Goal: Task Accomplishment & Management: Complete application form

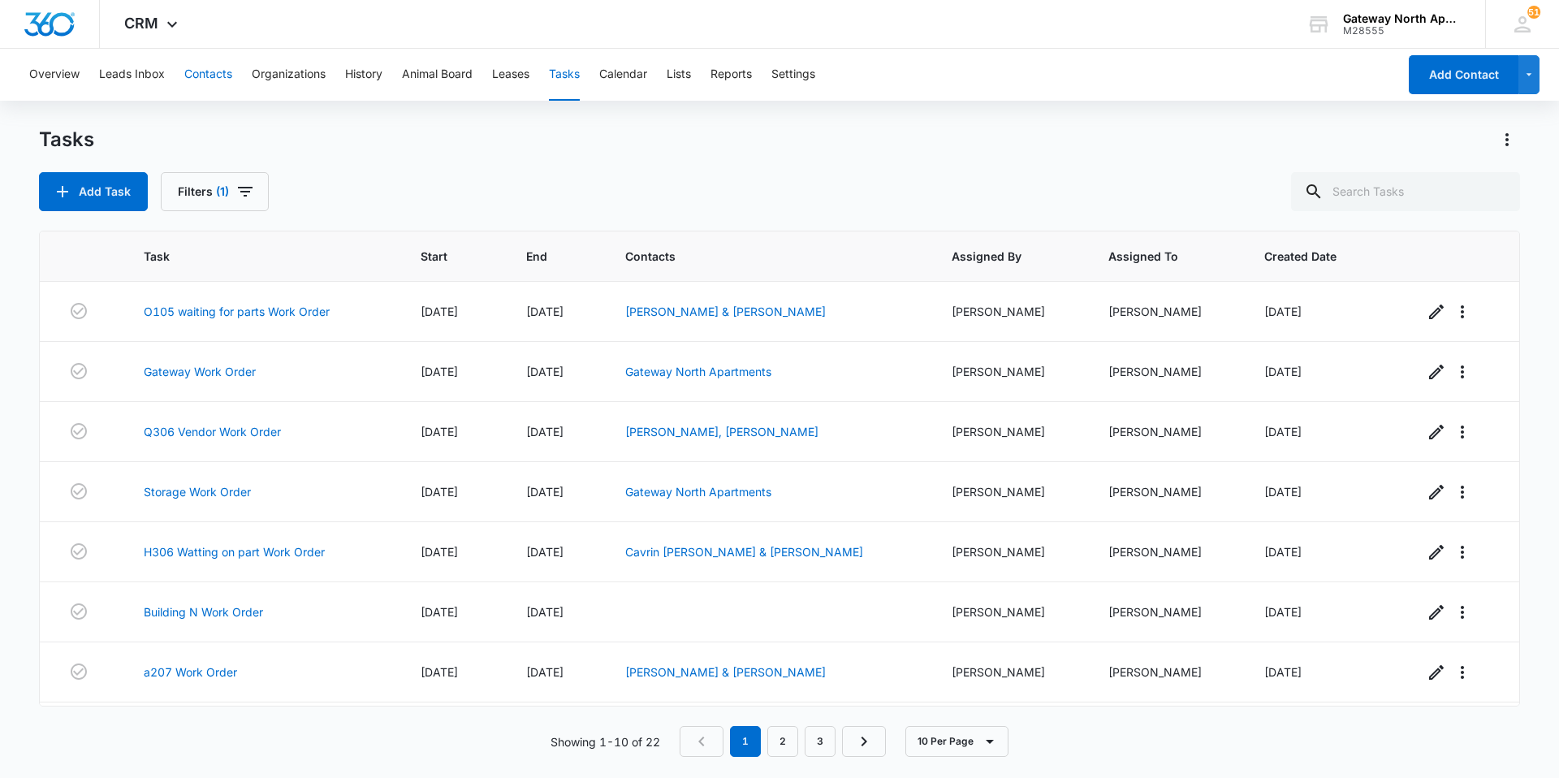
click at [192, 73] on button "Contacts" at bounding box center [208, 75] width 48 height 52
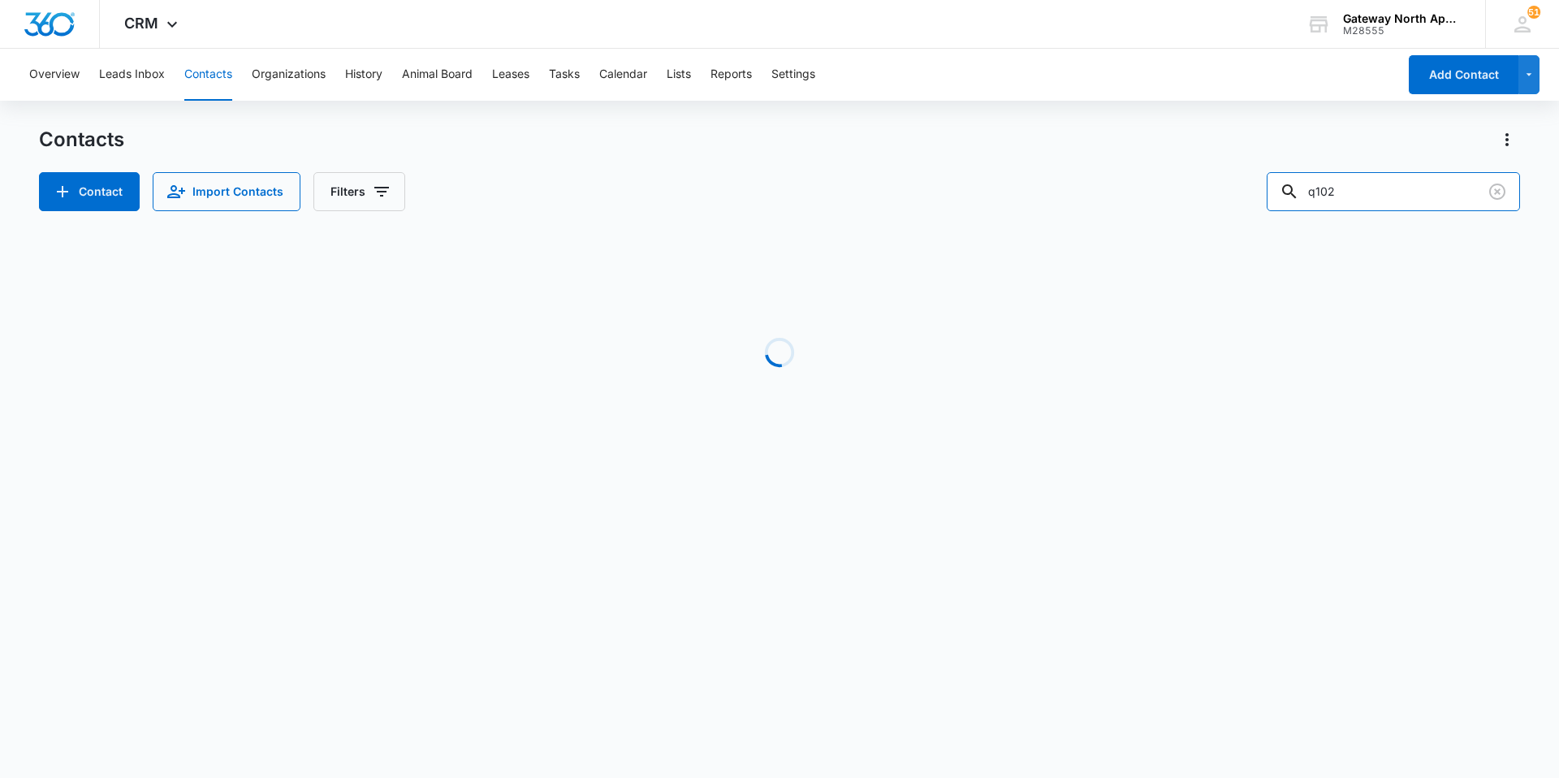
drag, startPoint x: 1366, startPoint y: 197, endPoint x: 1158, endPoint y: 182, distance: 208.4
click at [1158, 184] on div "Contact Import Contacts Filters q102" at bounding box center [779, 191] width 1481 height 39
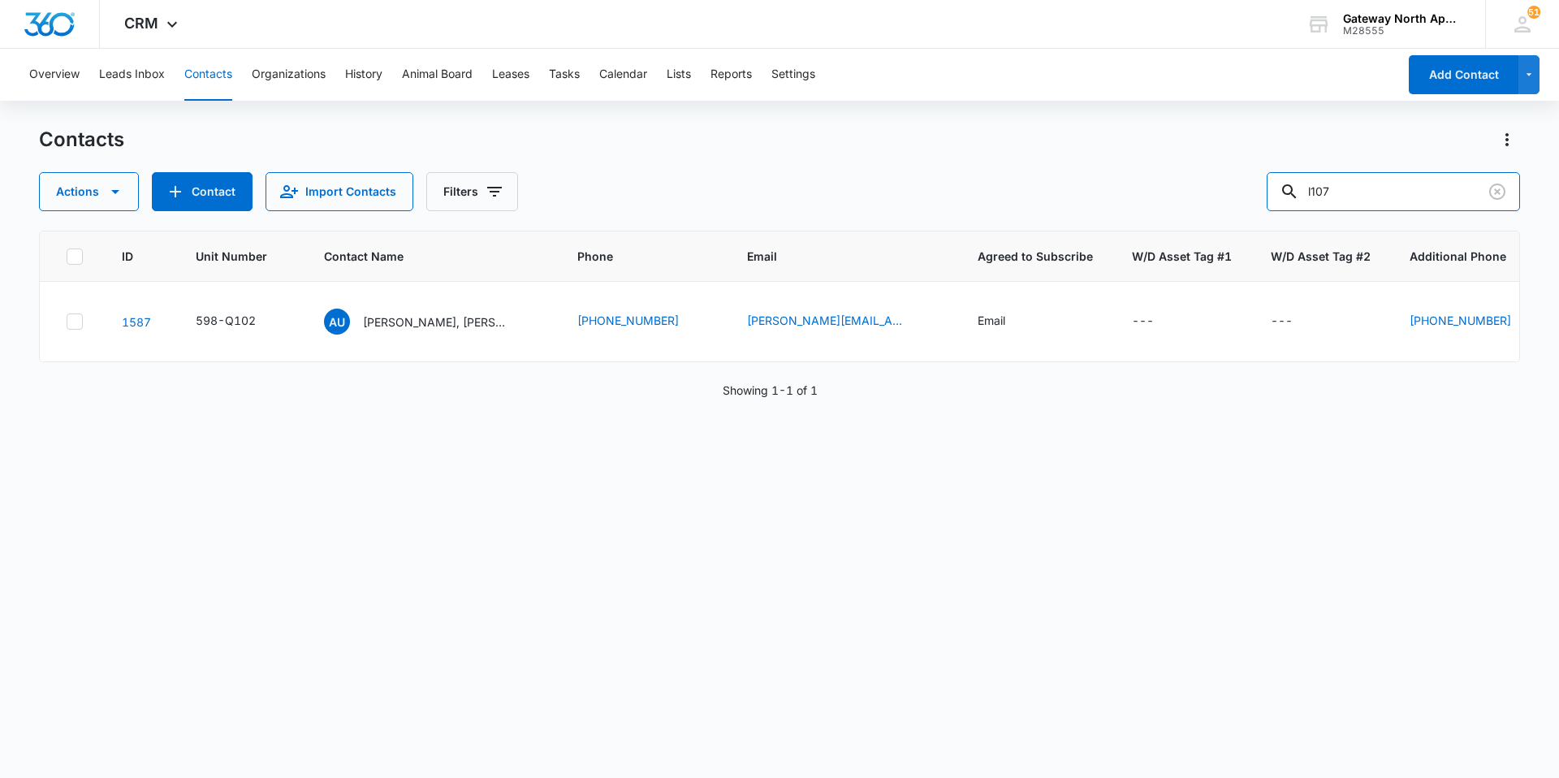
type input "l107"
click at [430, 323] on p "[PERSON_NAME] & [PERSON_NAME] "[PERSON_NAME]" [PERSON_NAME]" at bounding box center [434, 323] width 146 height 17
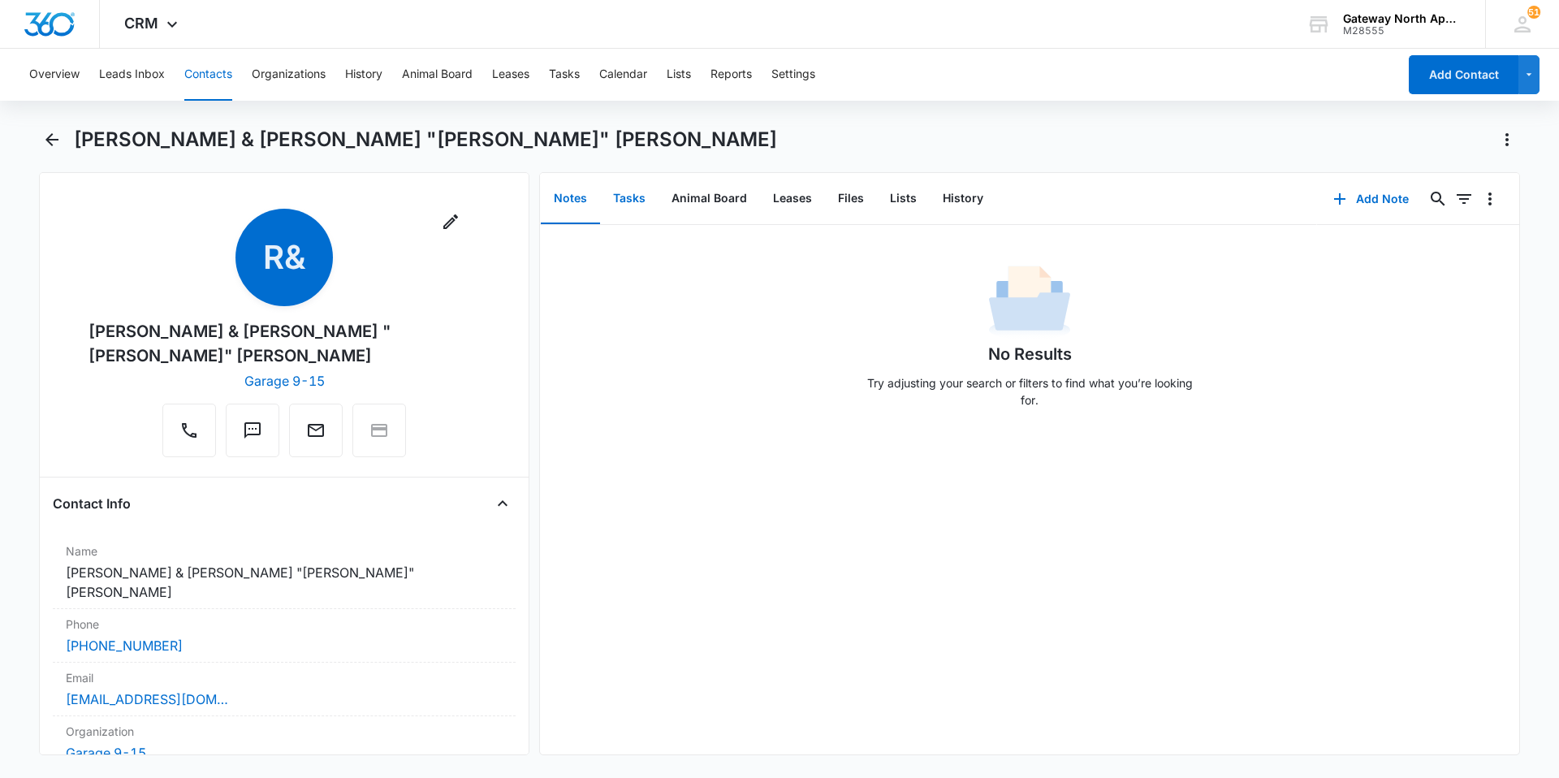
click at [634, 193] on button "Tasks" at bounding box center [629, 199] width 58 height 50
click at [1384, 197] on button "Add Task" at bounding box center [1371, 198] width 107 height 39
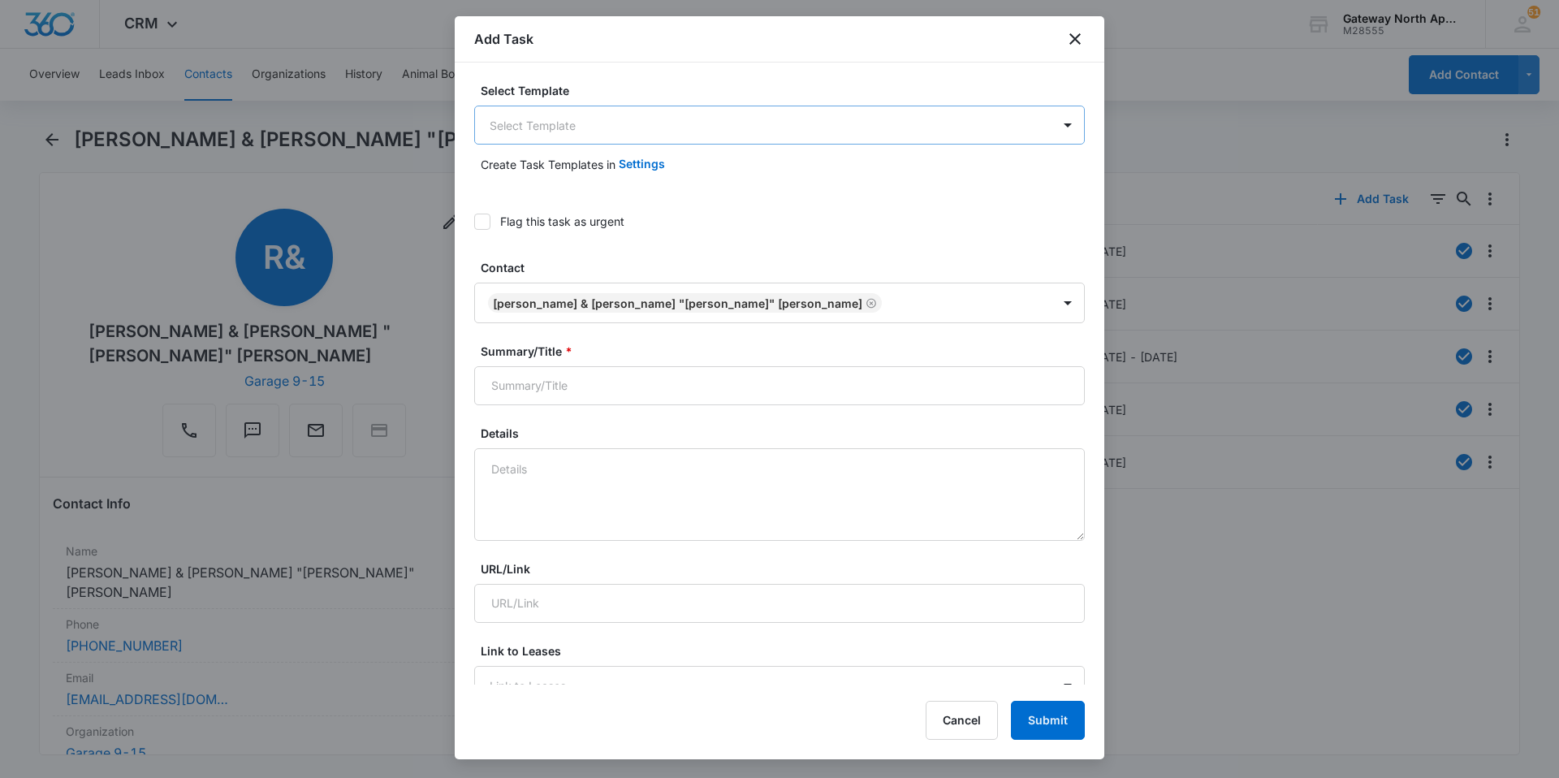
click at [738, 131] on body "CRM Apps Reputation Websites Forms CRM Email Social Content Ads Intelligence Fi…" at bounding box center [779, 389] width 1559 height 778
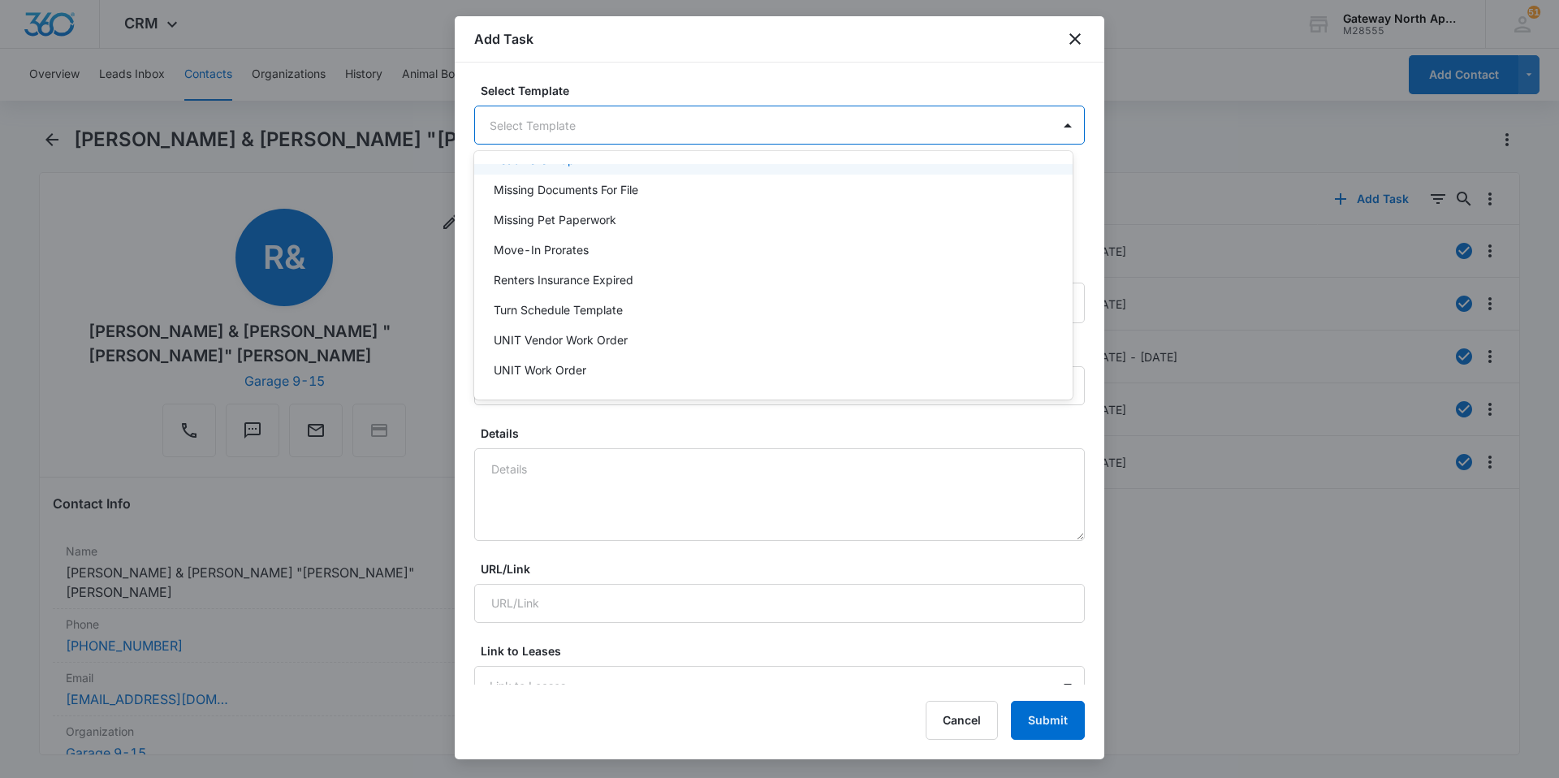
scroll to position [145, 0]
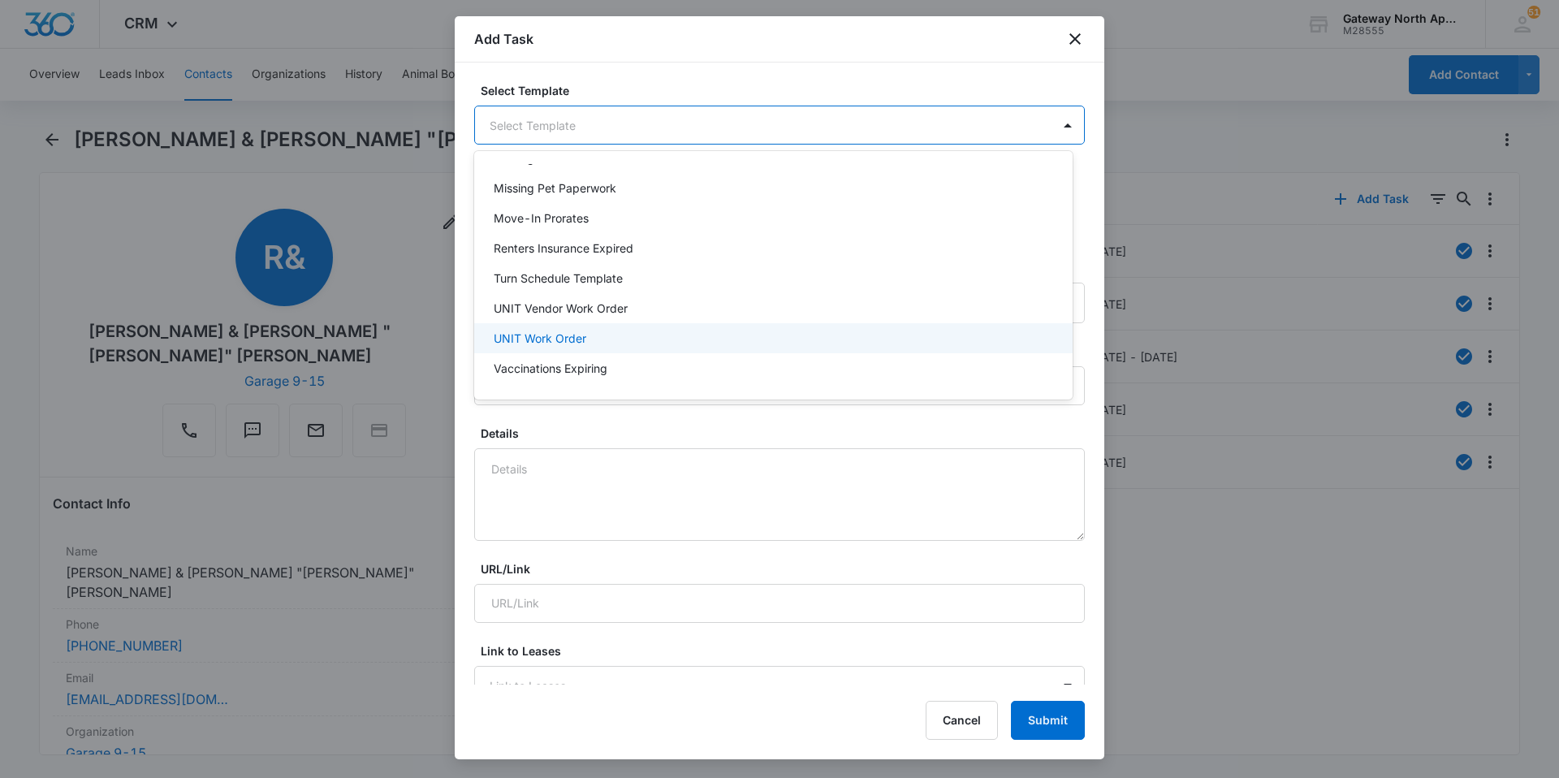
click at [577, 329] on div "UNIT Work Order" at bounding box center [773, 338] width 598 height 30
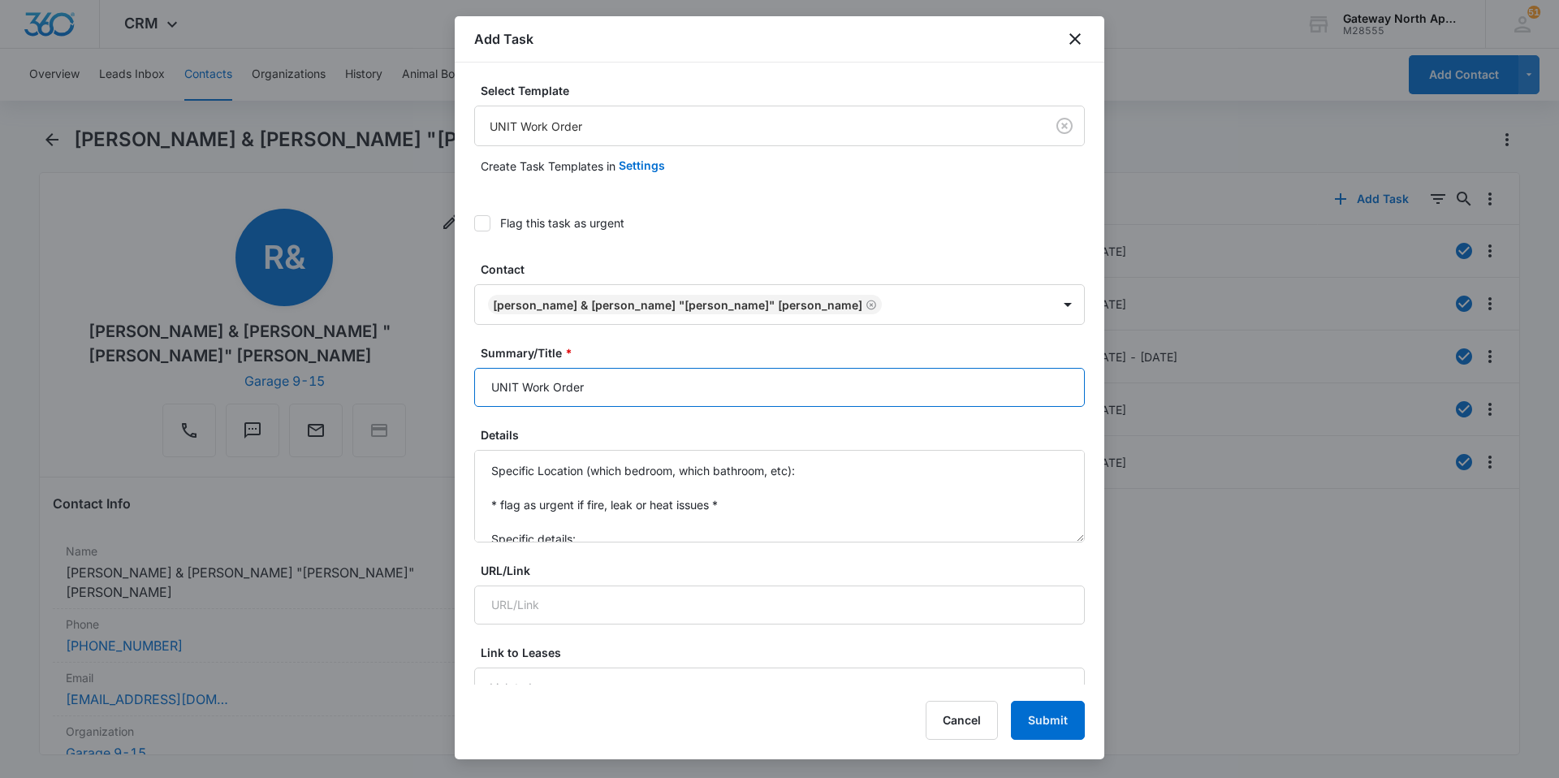
drag, startPoint x: 520, startPoint y: 382, endPoint x: 405, endPoint y: 375, distance: 114.7
click at [405, 375] on body "CRM Apps Reputation Websites Forms CRM Email Social Content Ads Intelligence Fi…" at bounding box center [779, 389] width 1559 height 778
type input "L107 Work Order"
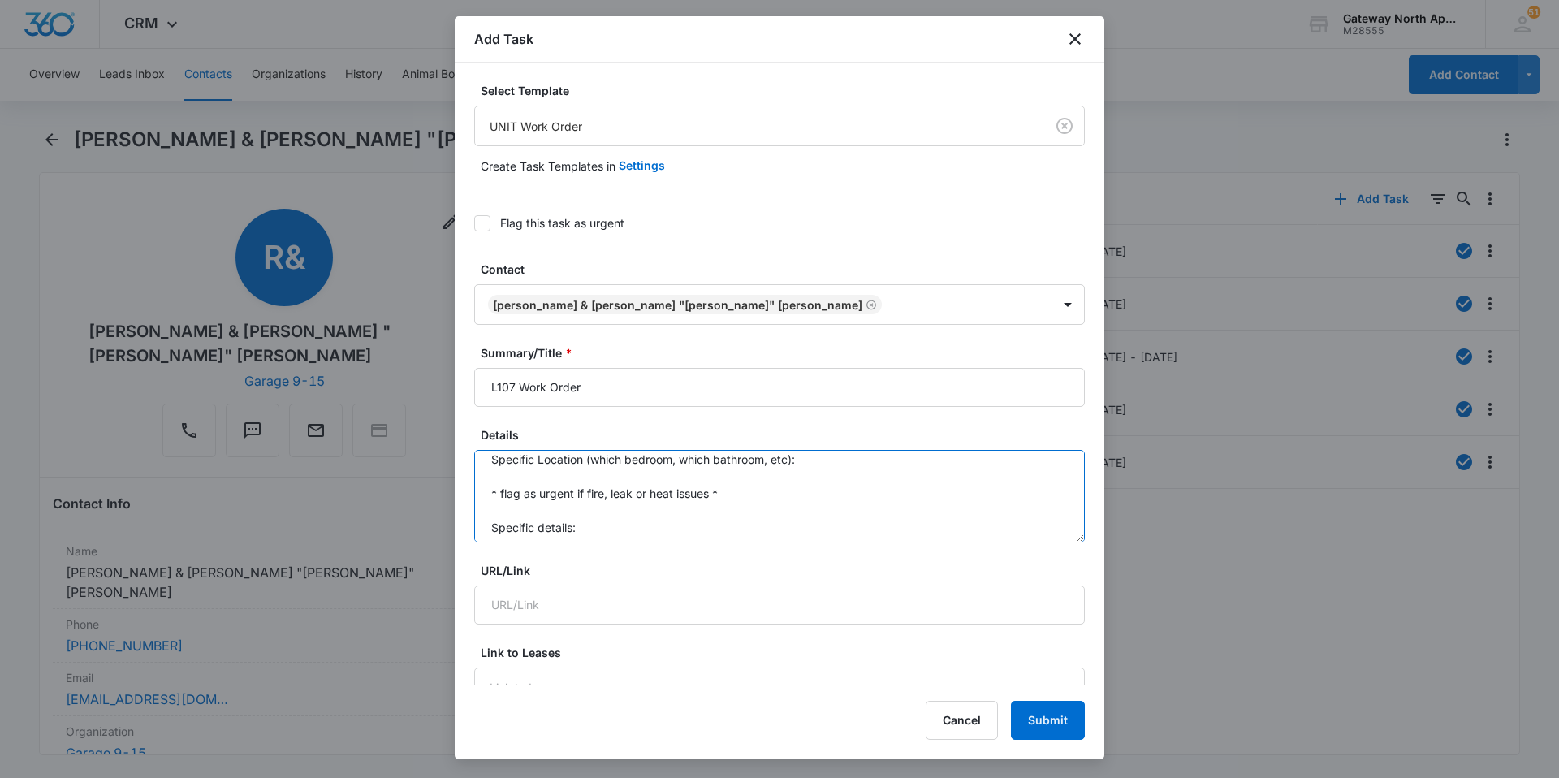
scroll to position [0, 0]
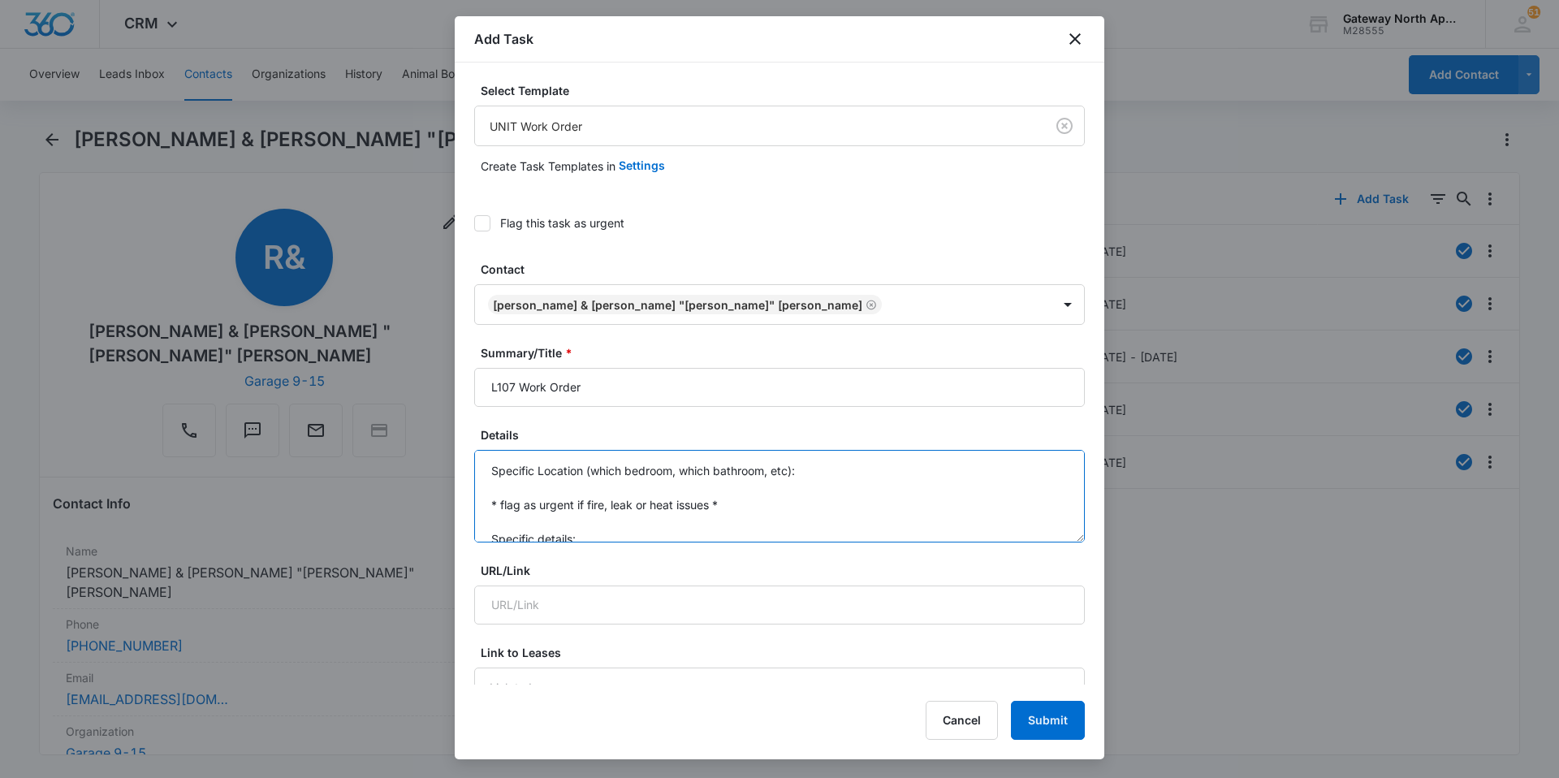
drag, startPoint x: 602, startPoint y: 540, endPoint x: 460, endPoint y: 442, distance: 172.1
click at [460, 442] on div "Select Template UNIT Work Order Create Task Templates in Settings Flag this tas…" at bounding box center [780, 374] width 650 height 622
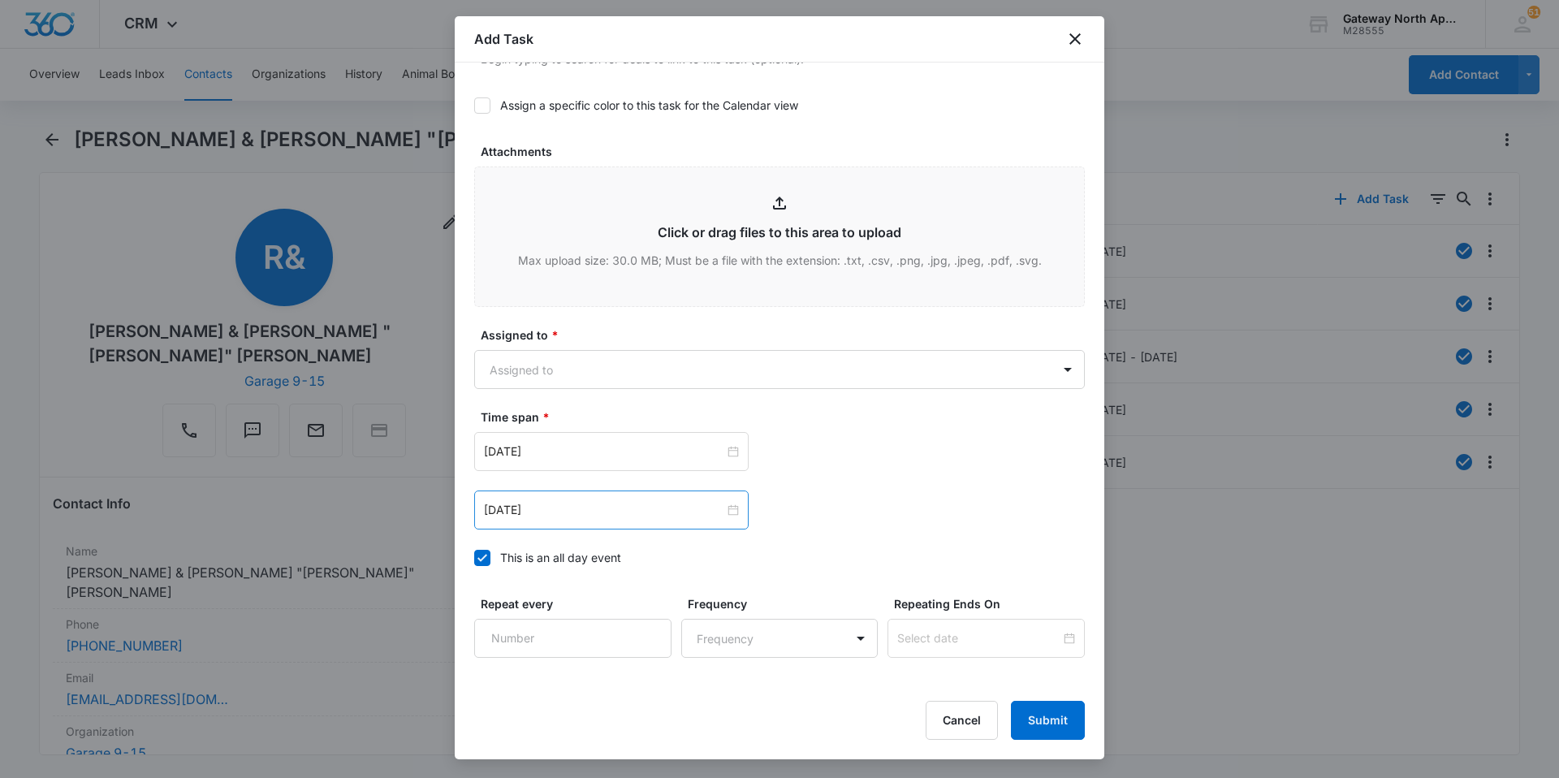
scroll to position [812, 0]
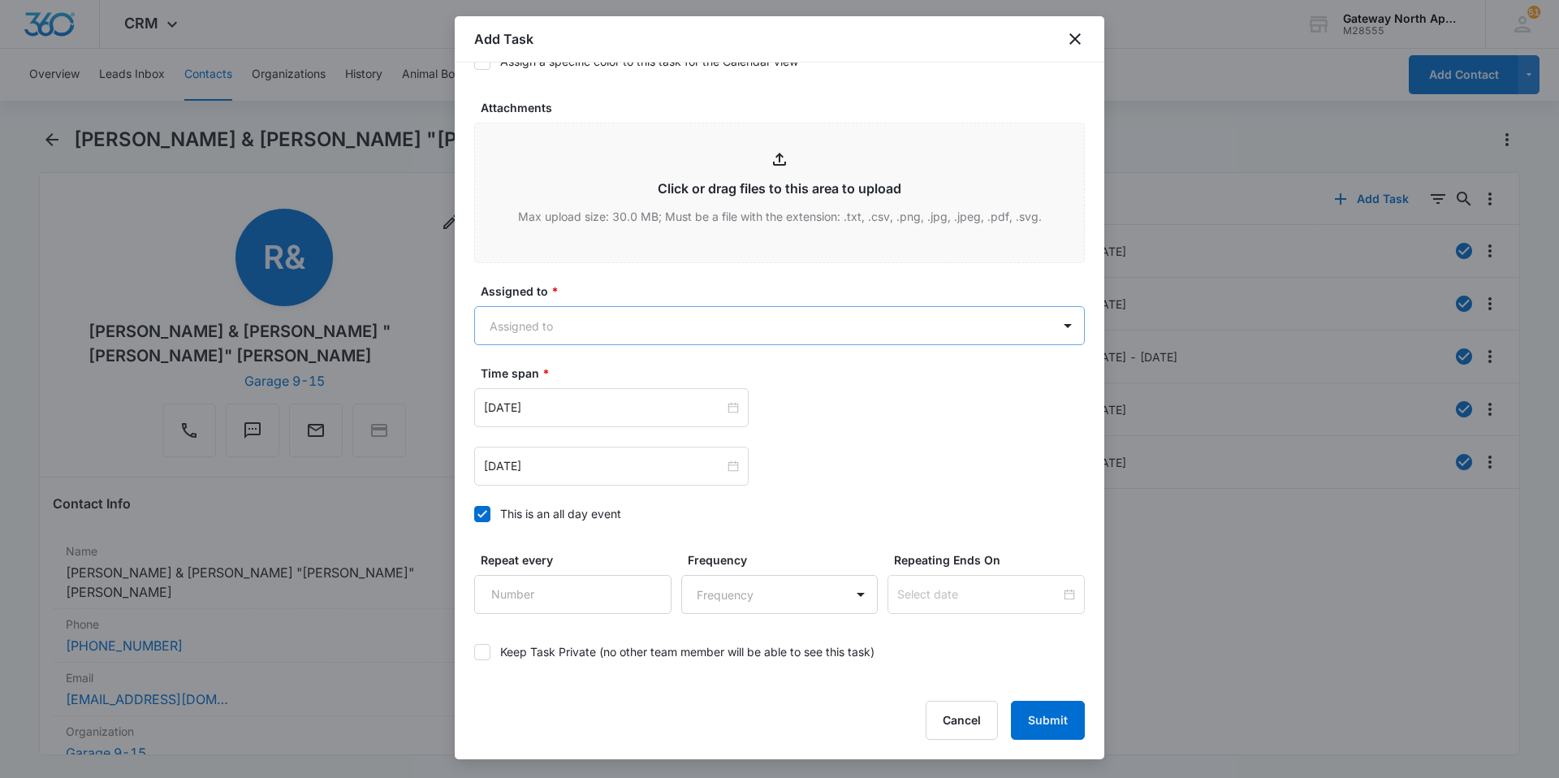
type textarea "Dishwasher door wont latch, said it was fine last time"
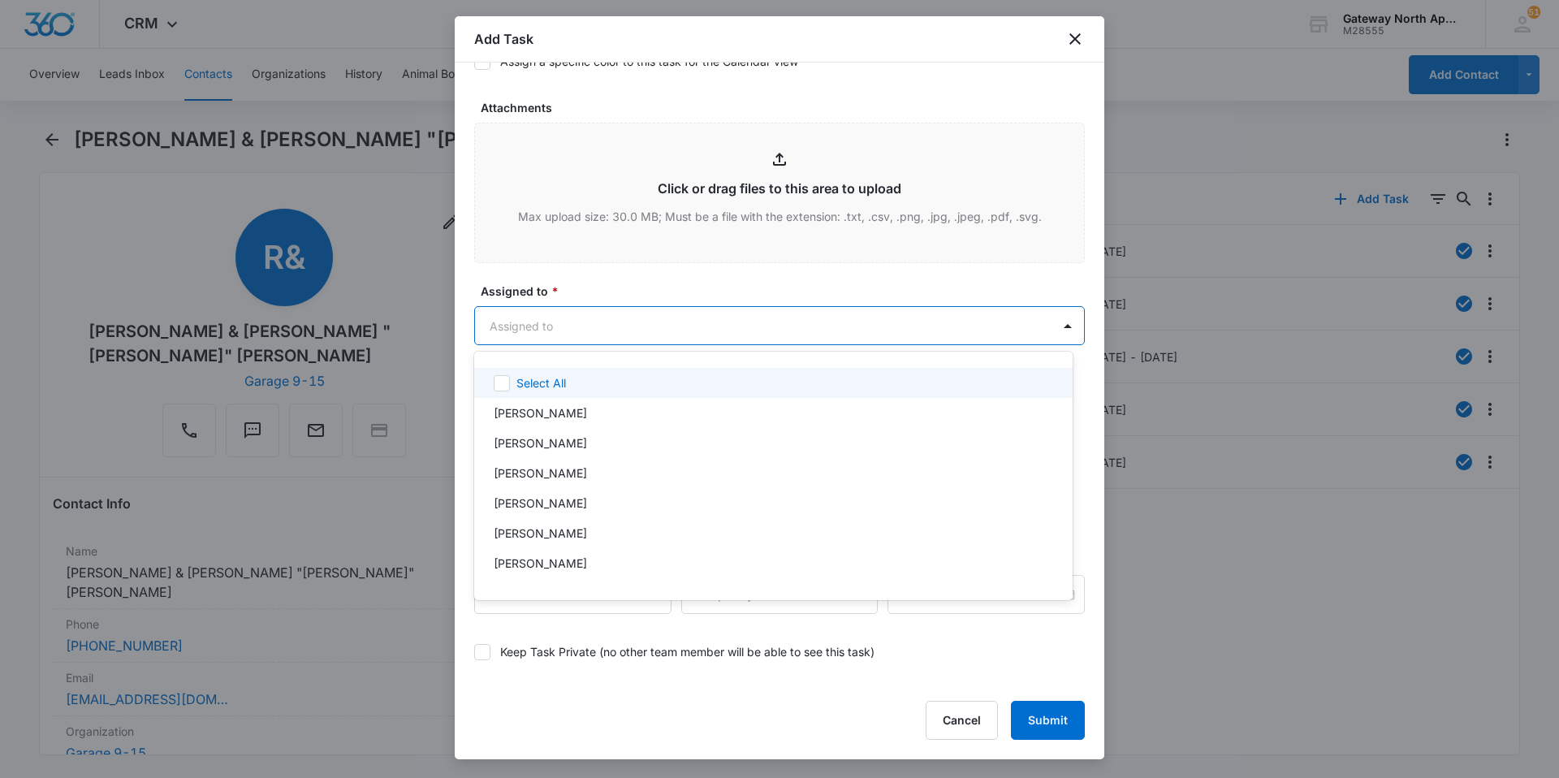
click at [585, 326] on body "CRM Apps Reputation Websites Forms CRM Email Social Content Ads Intelligence Fi…" at bounding box center [779, 389] width 1559 height 778
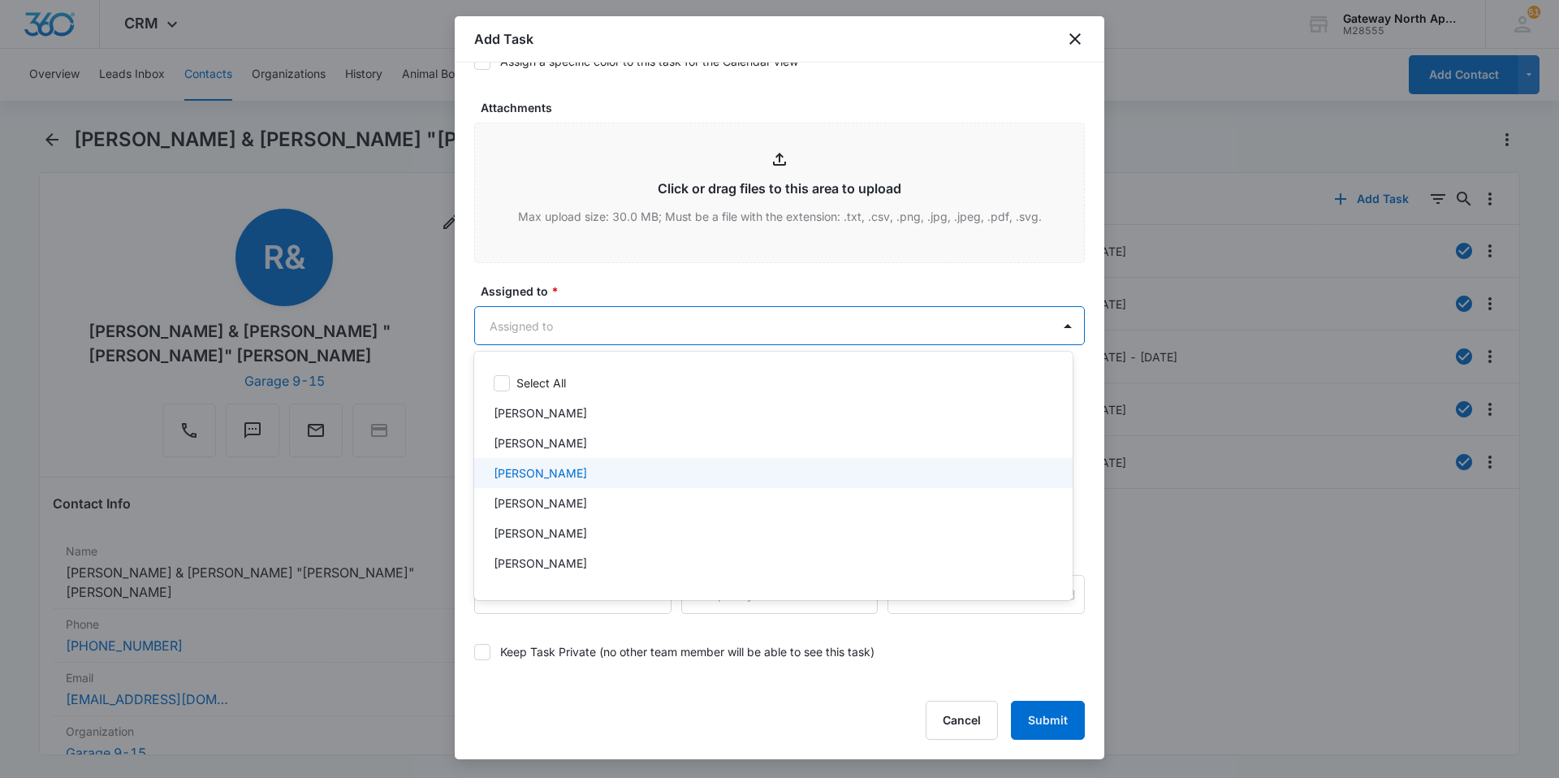
click at [568, 464] on p "[PERSON_NAME]" at bounding box center [540, 472] width 93 height 17
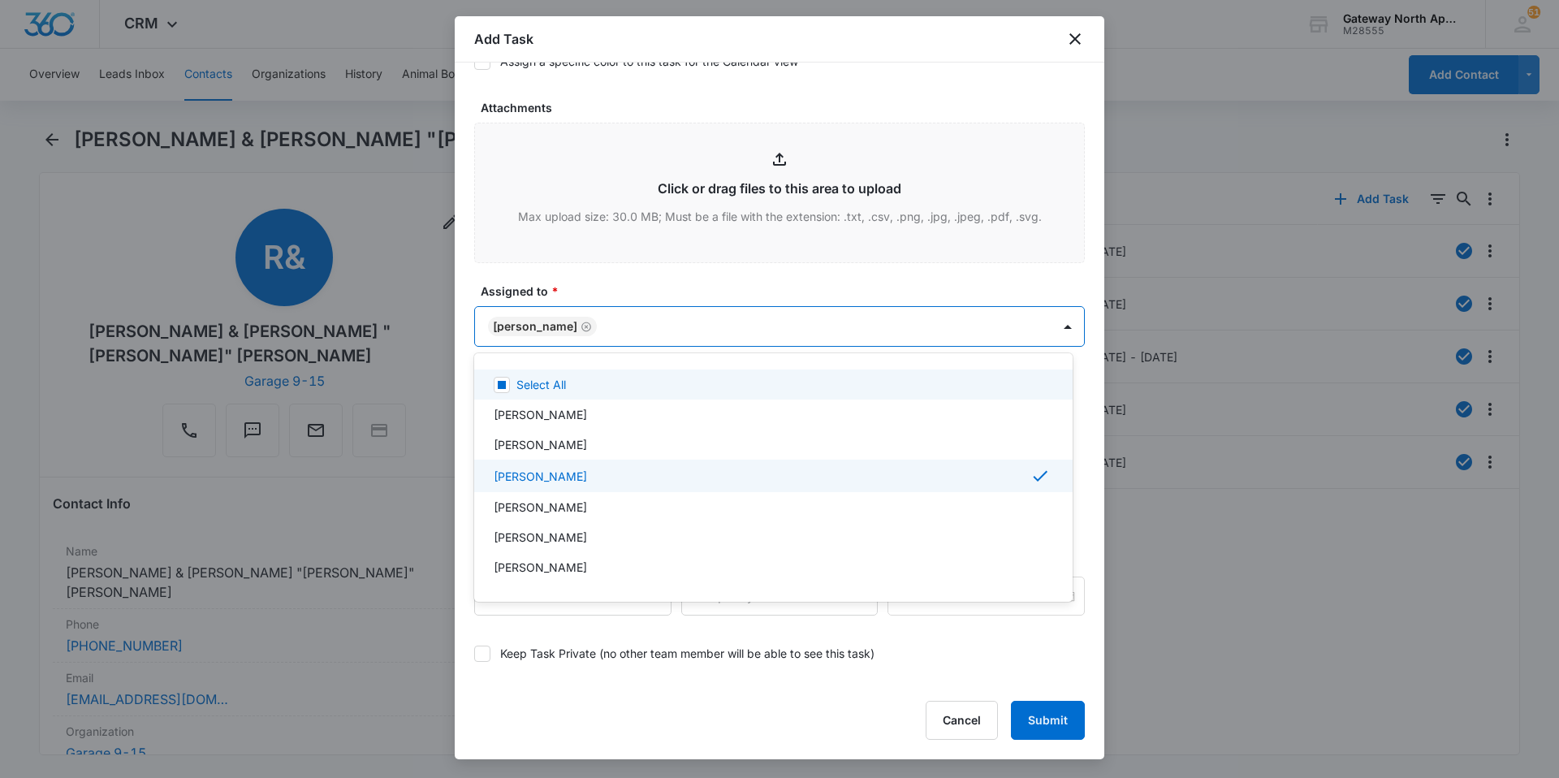
click at [662, 328] on div at bounding box center [779, 389] width 1559 height 778
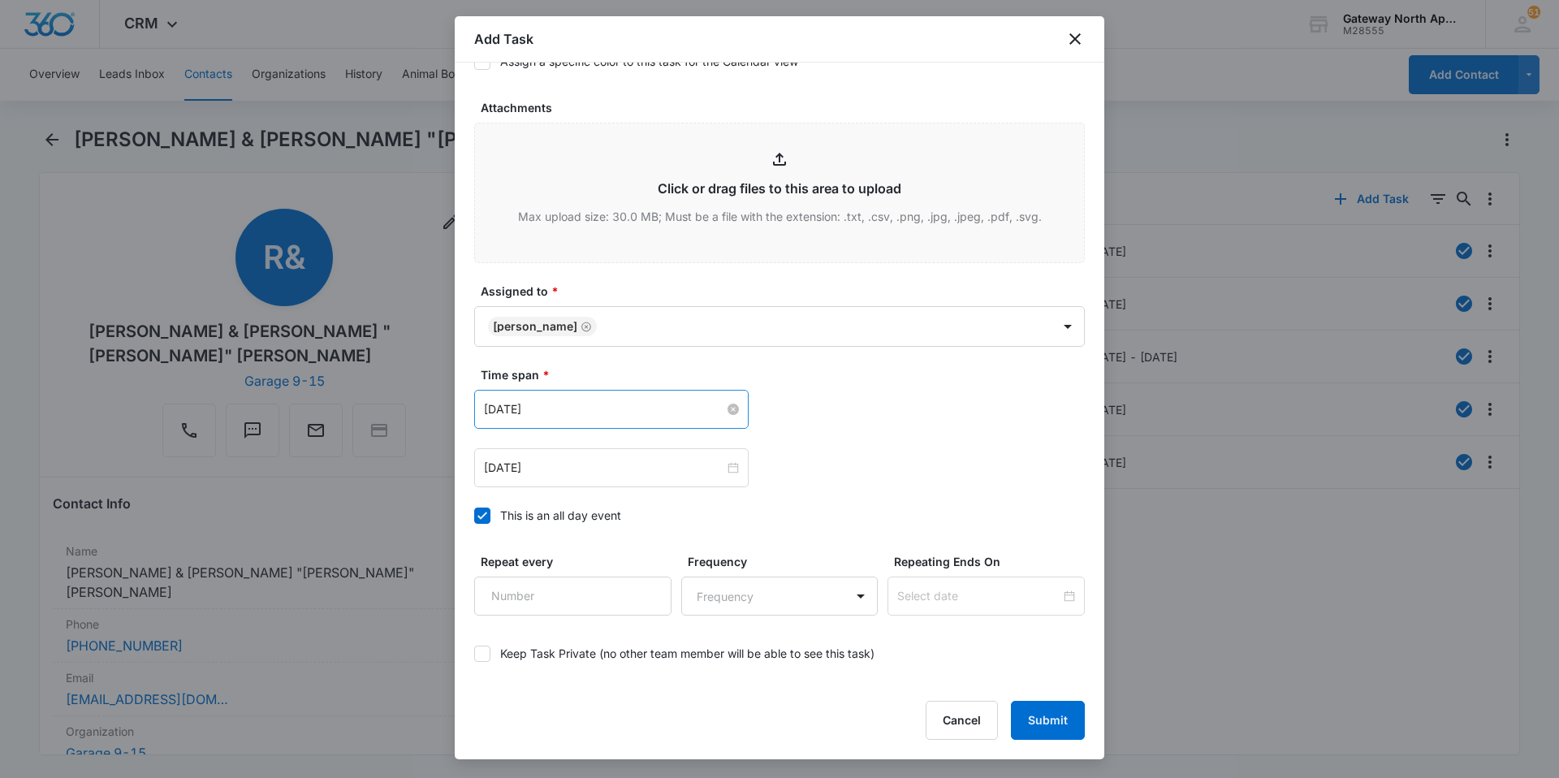
click at [580, 413] on input "[DATE]" at bounding box center [604, 409] width 240 height 18
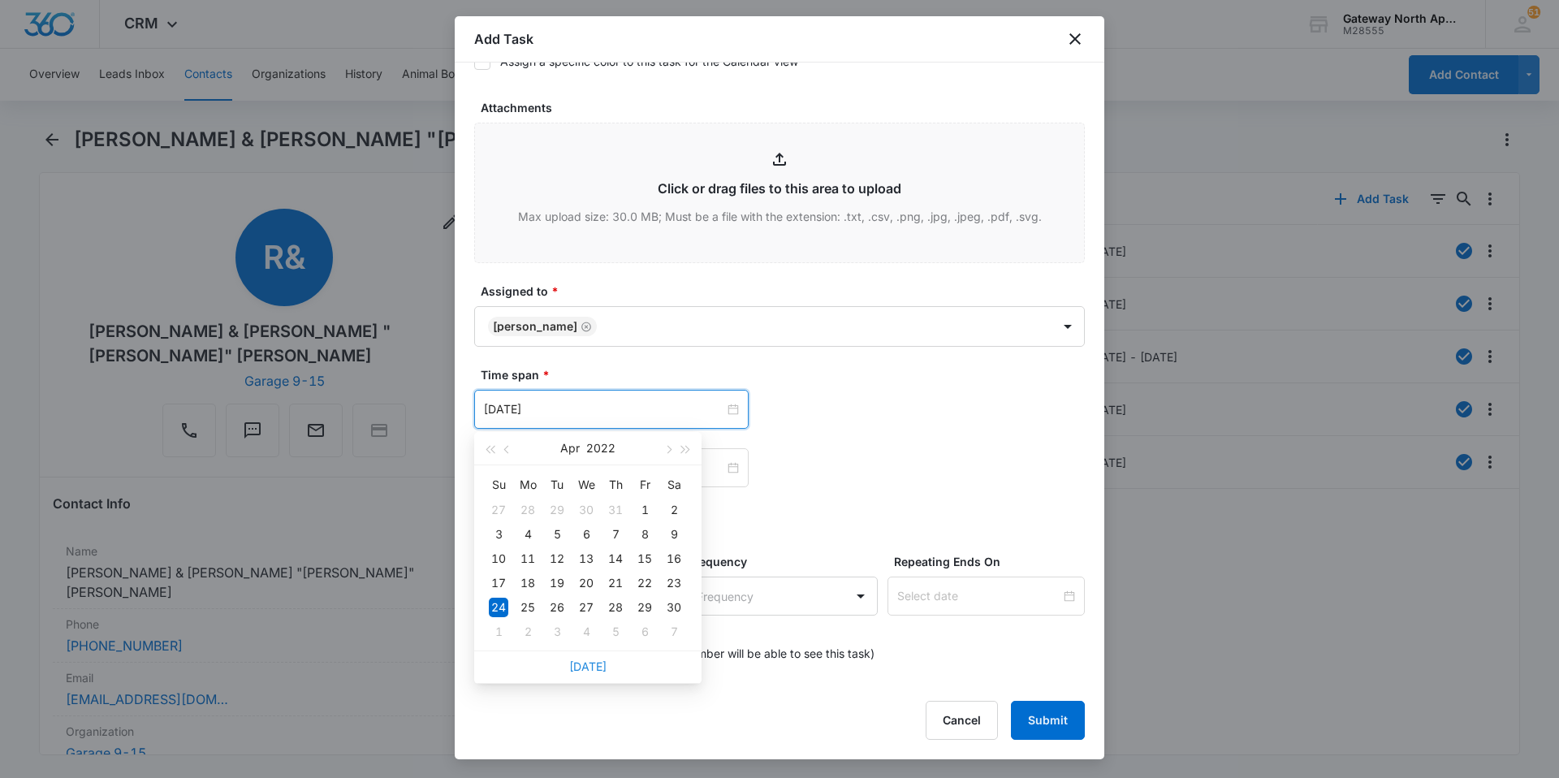
click at [585, 664] on link "[DATE]" at bounding box center [587, 666] width 37 height 14
type input "[DATE]"
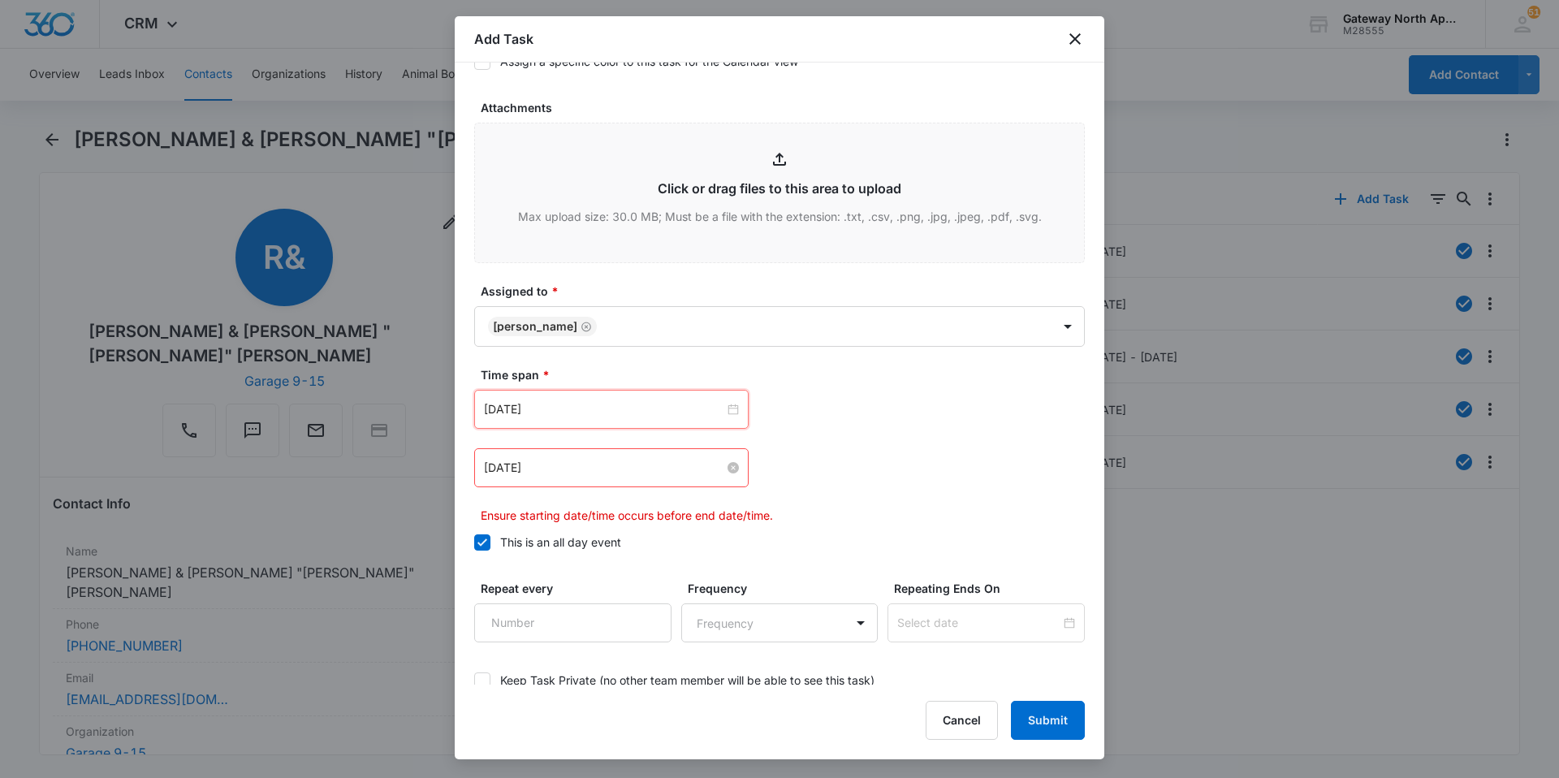
click at [702, 470] on input "[DATE]" at bounding box center [604, 468] width 240 height 18
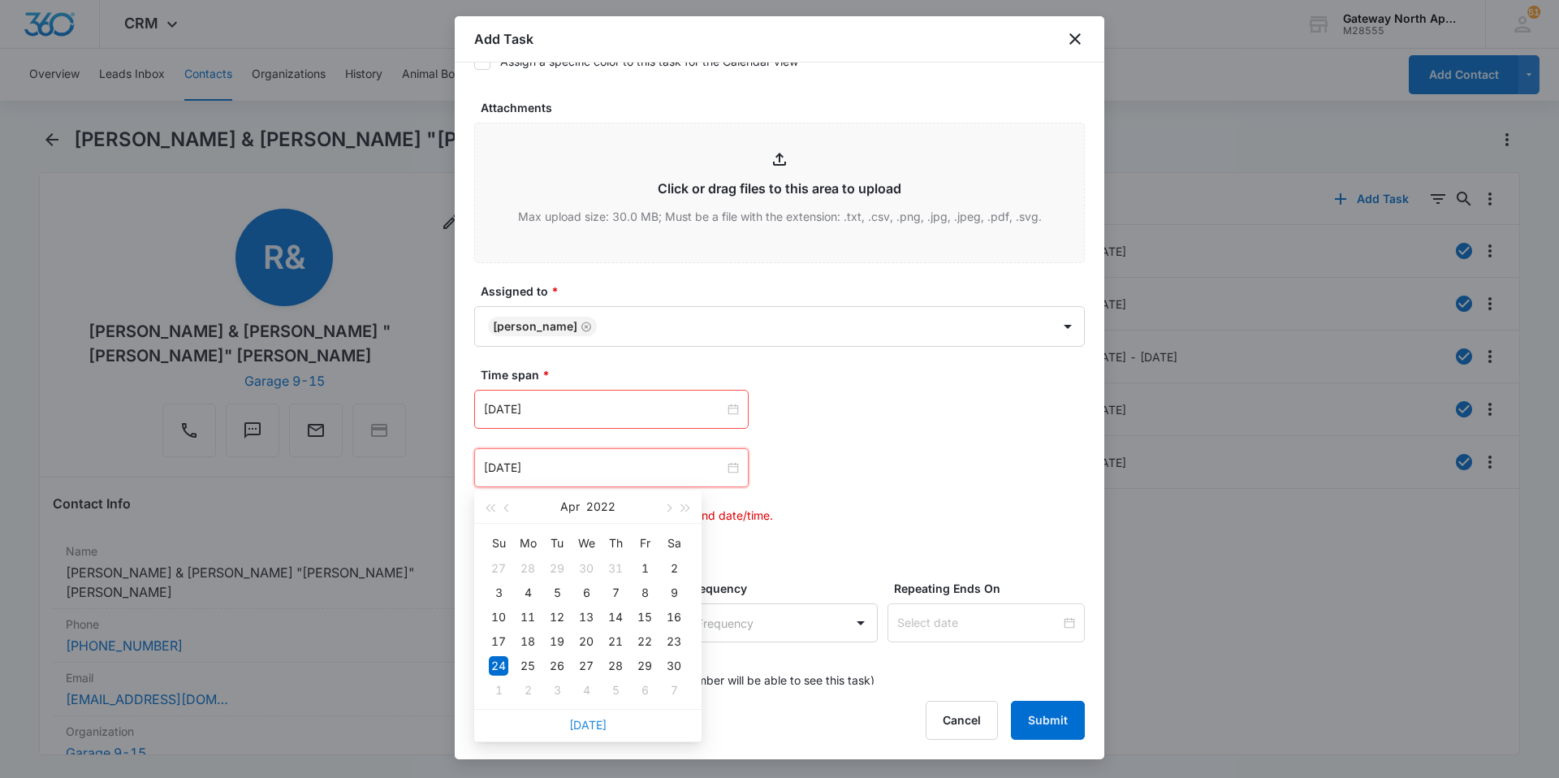
click at [576, 725] on link "[DATE]" at bounding box center [587, 725] width 37 height 14
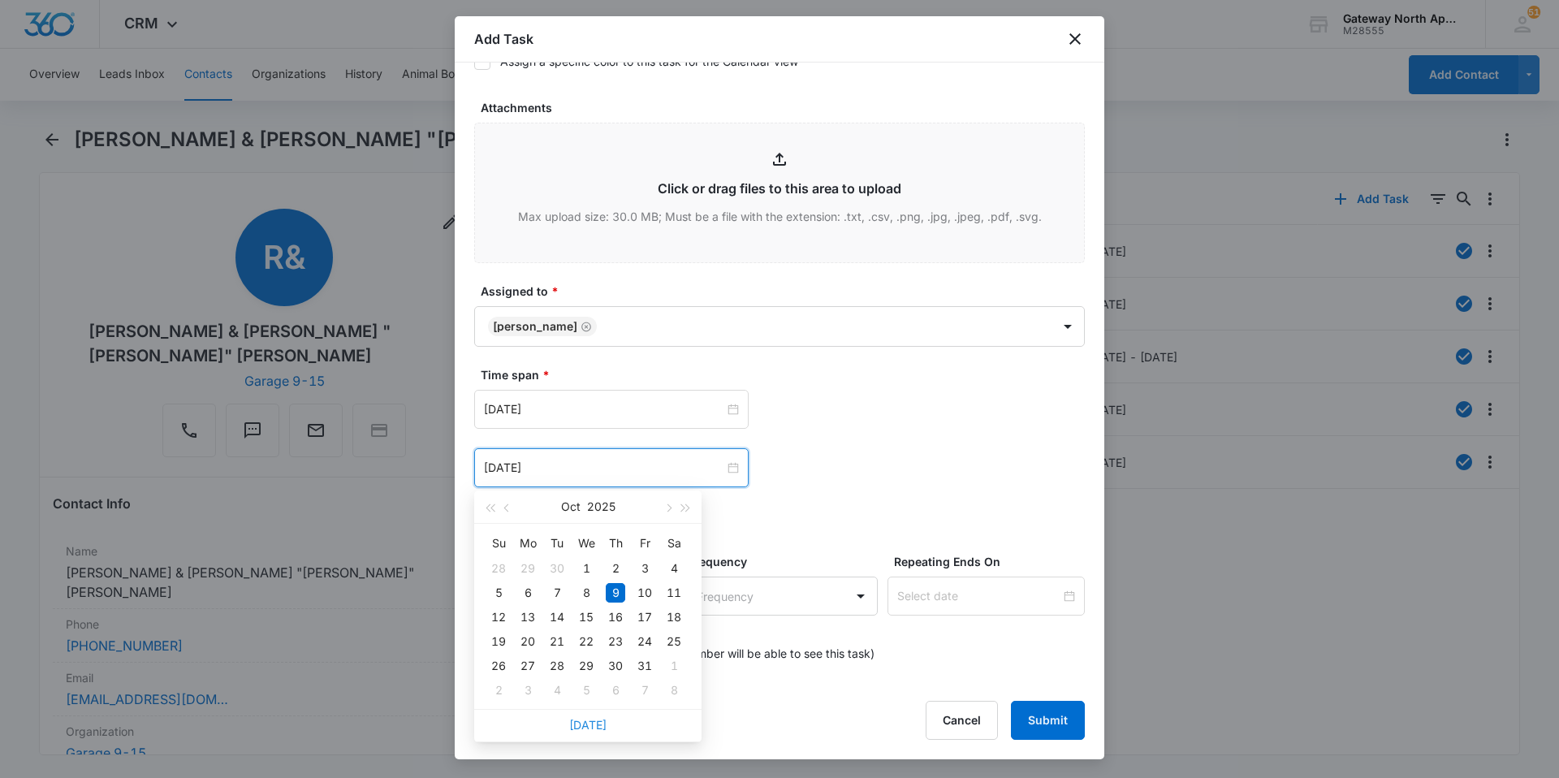
type input "[DATE]"
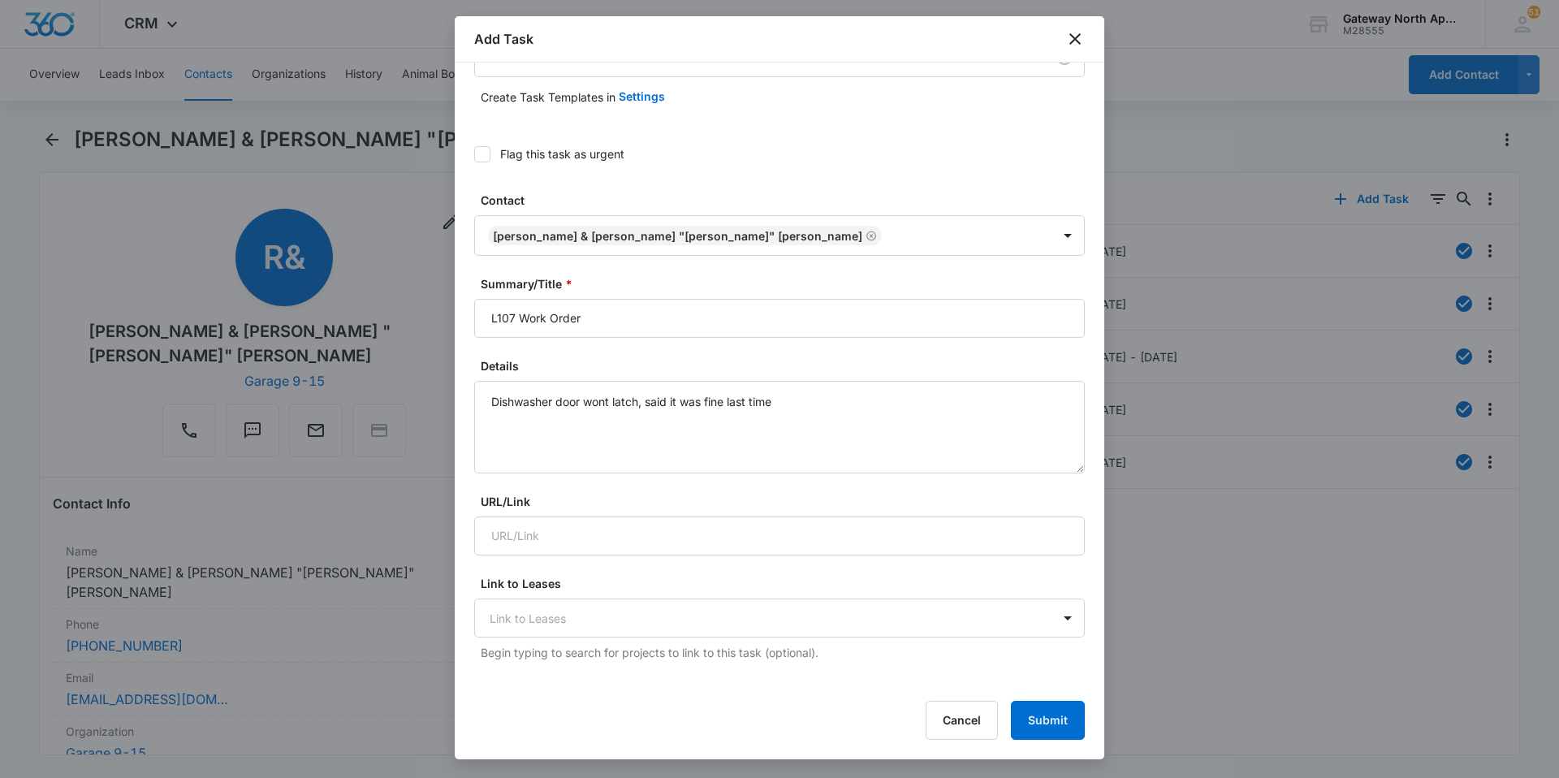
scroll to position [0, 0]
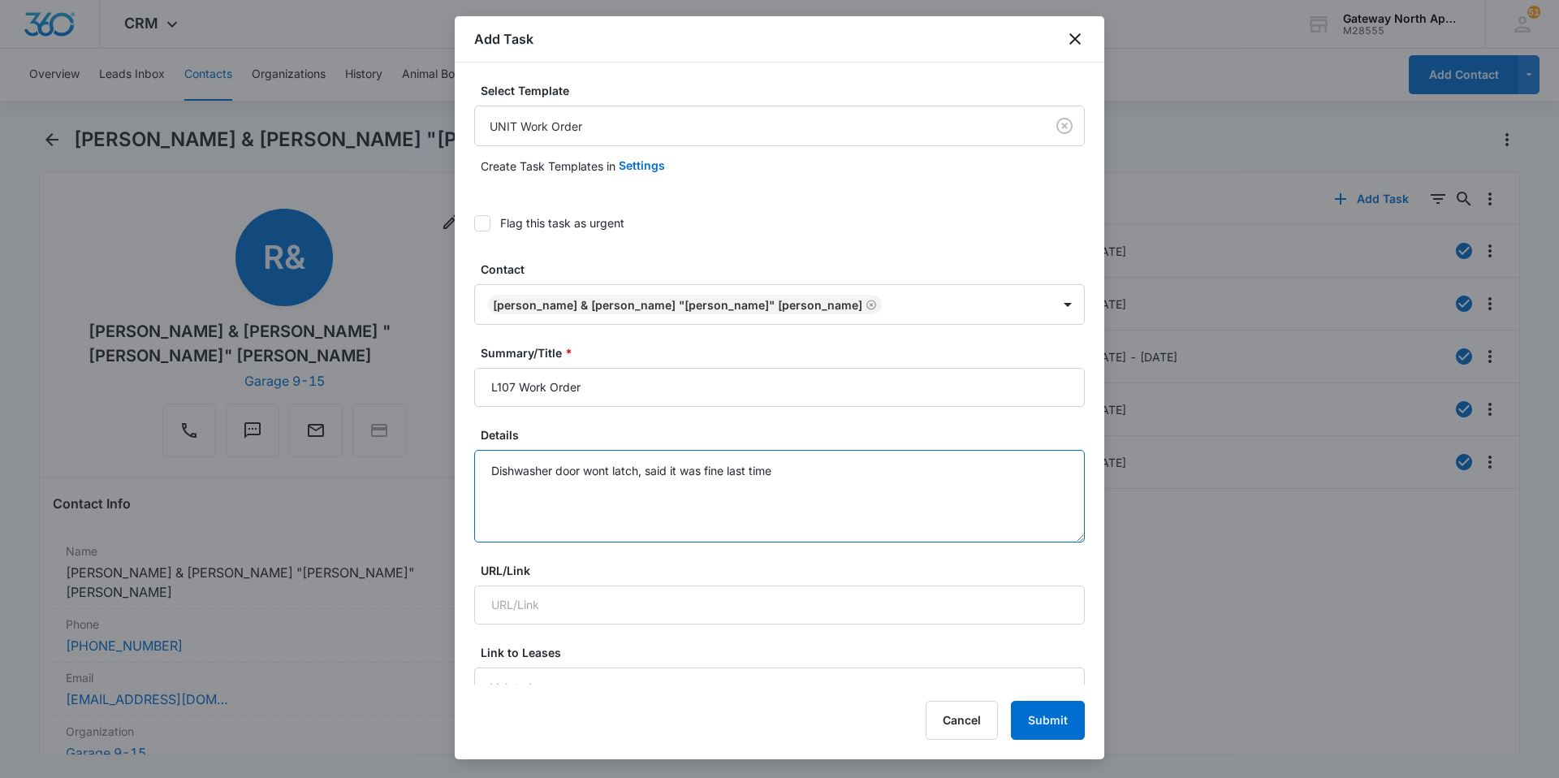
click at [788, 467] on textarea "Dishwasher door wont latch, said it was fine last time" at bounding box center [779, 496] width 611 height 93
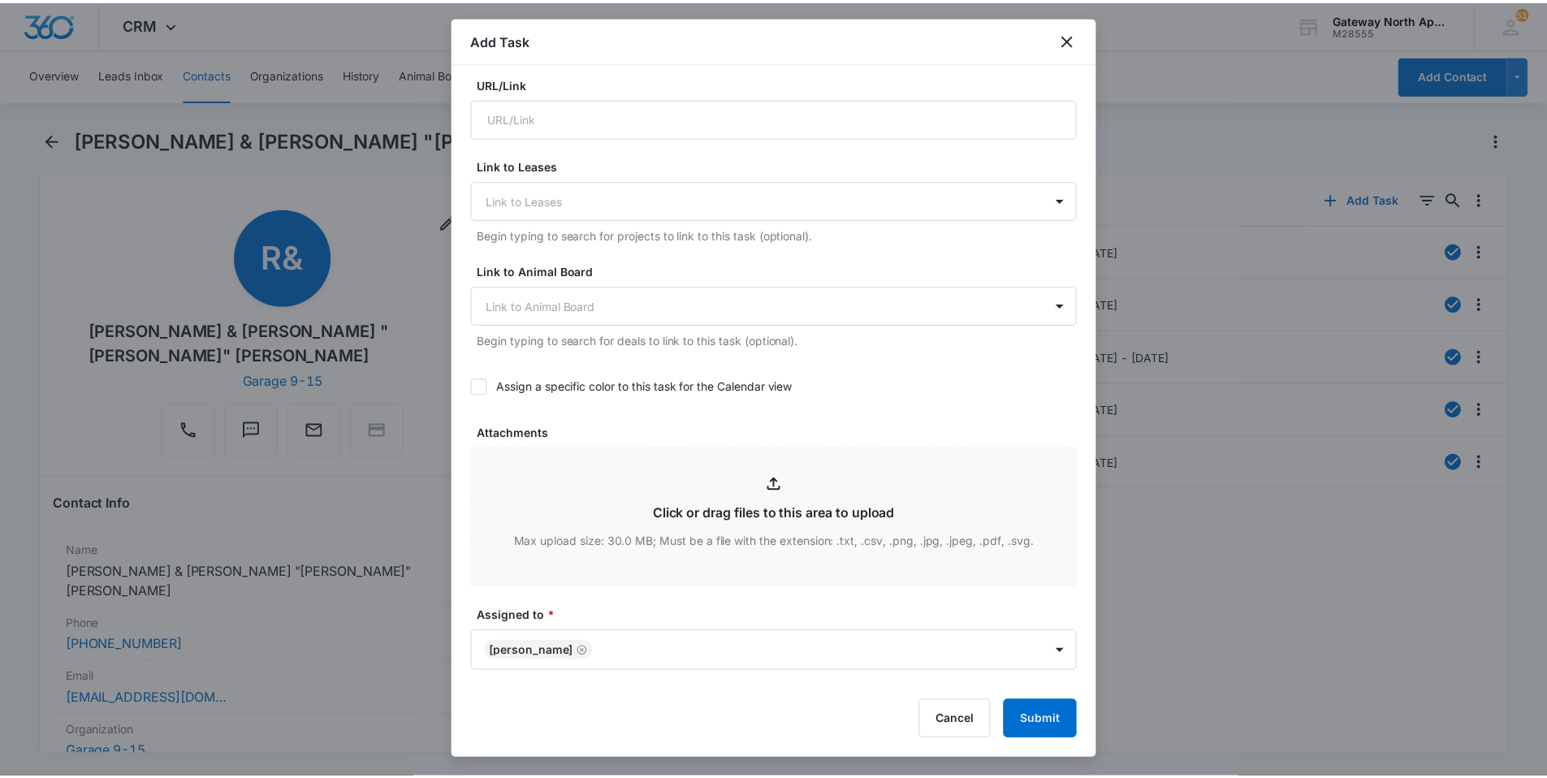
scroll to position [881, 0]
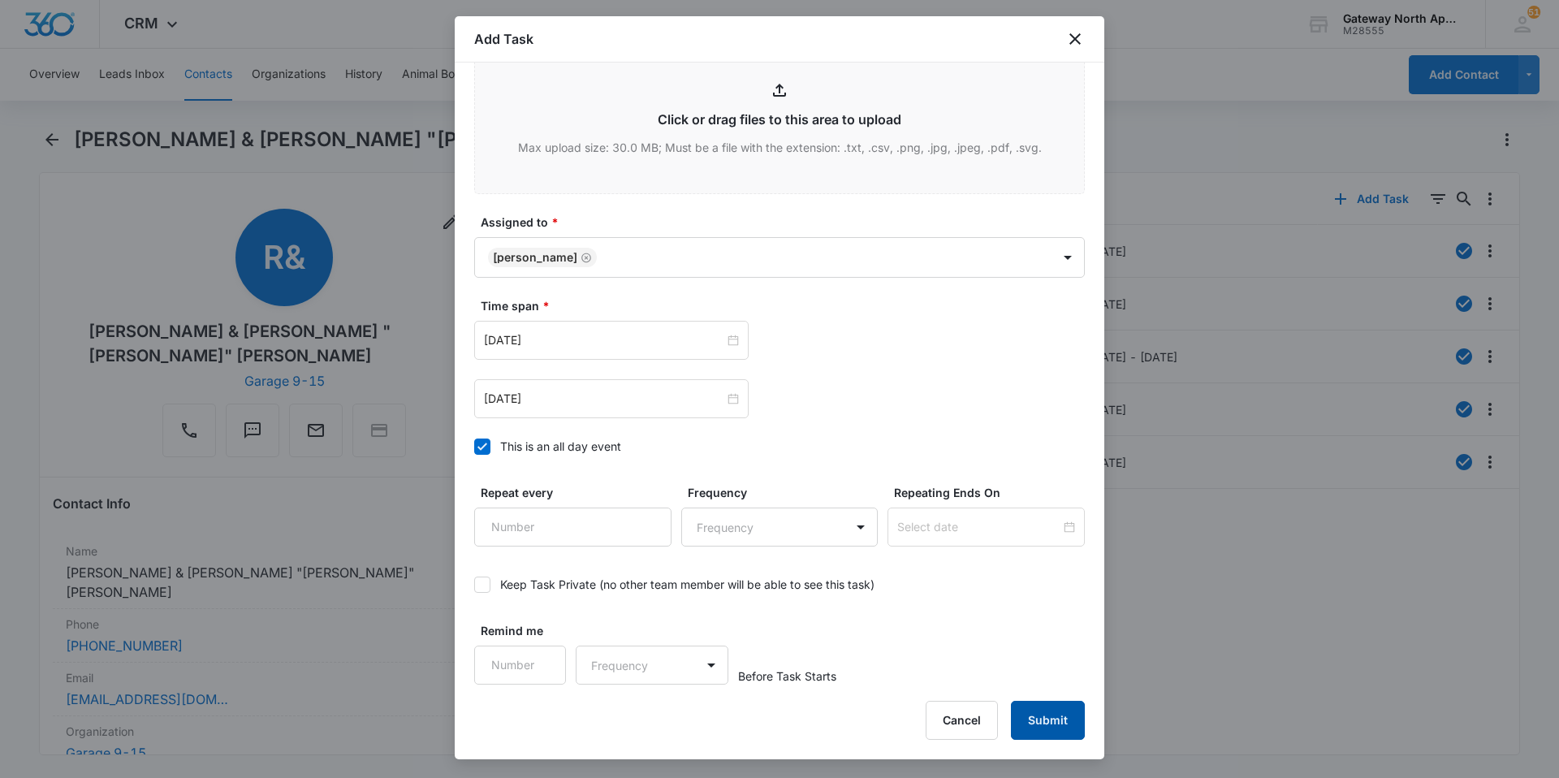
type textarea "Dishwasher door wont latch, said it was fine a couple days ago"
click at [1042, 715] on button "Submit" at bounding box center [1048, 720] width 74 height 39
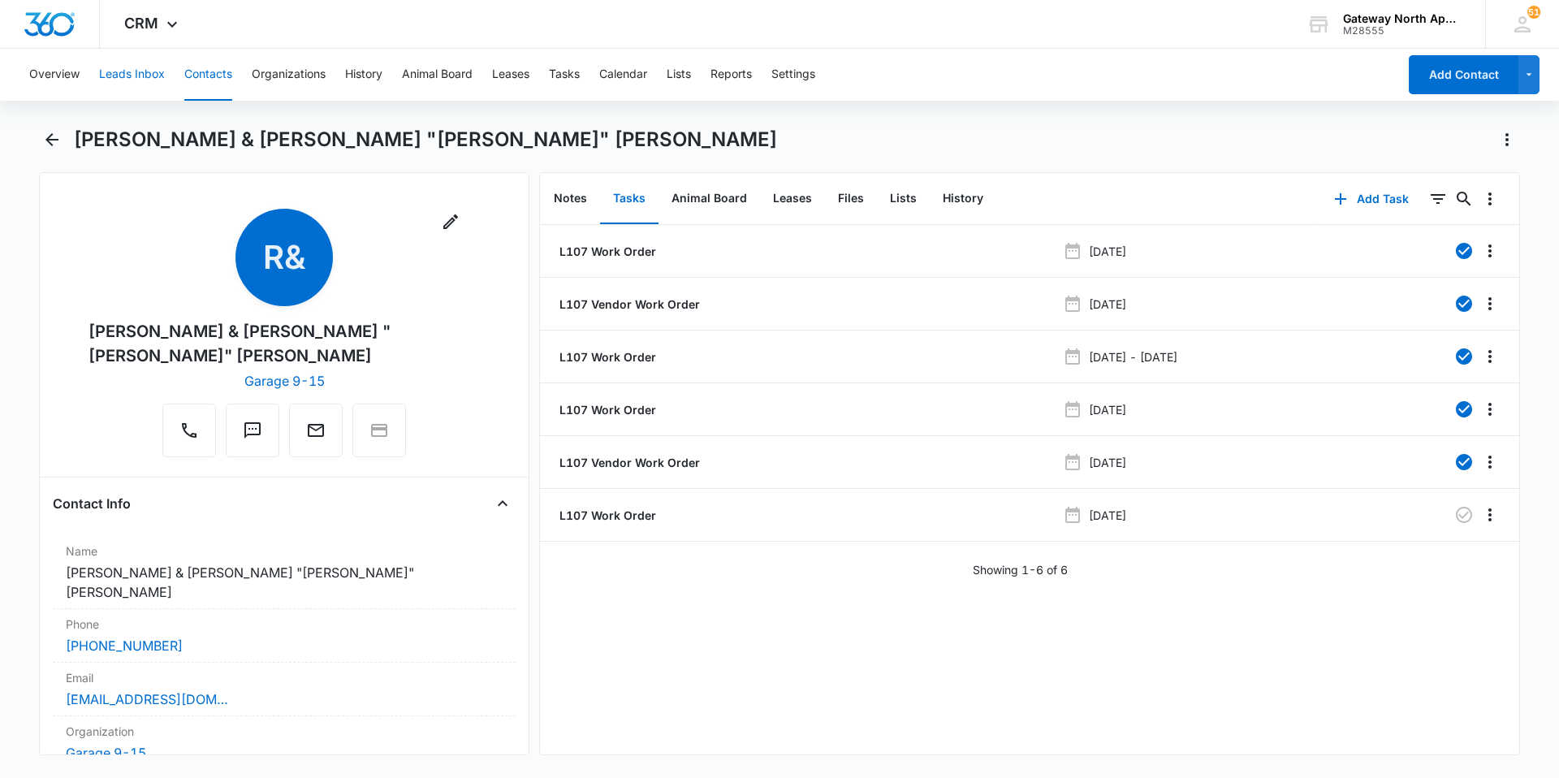
click at [154, 82] on button "Leads Inbox" at bounding box center [132, 75] width 66 height 52
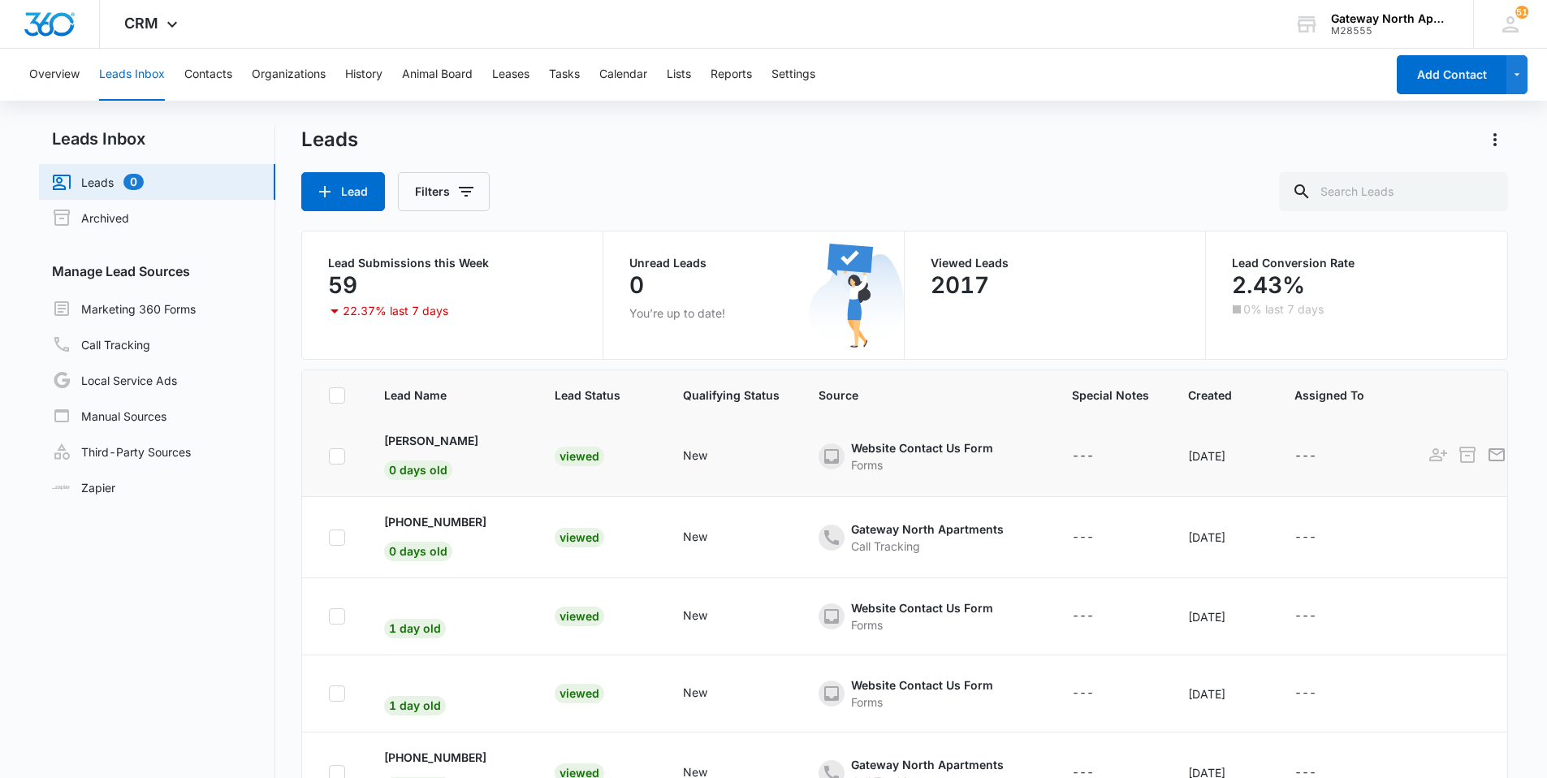
scroll to position [162, 0]
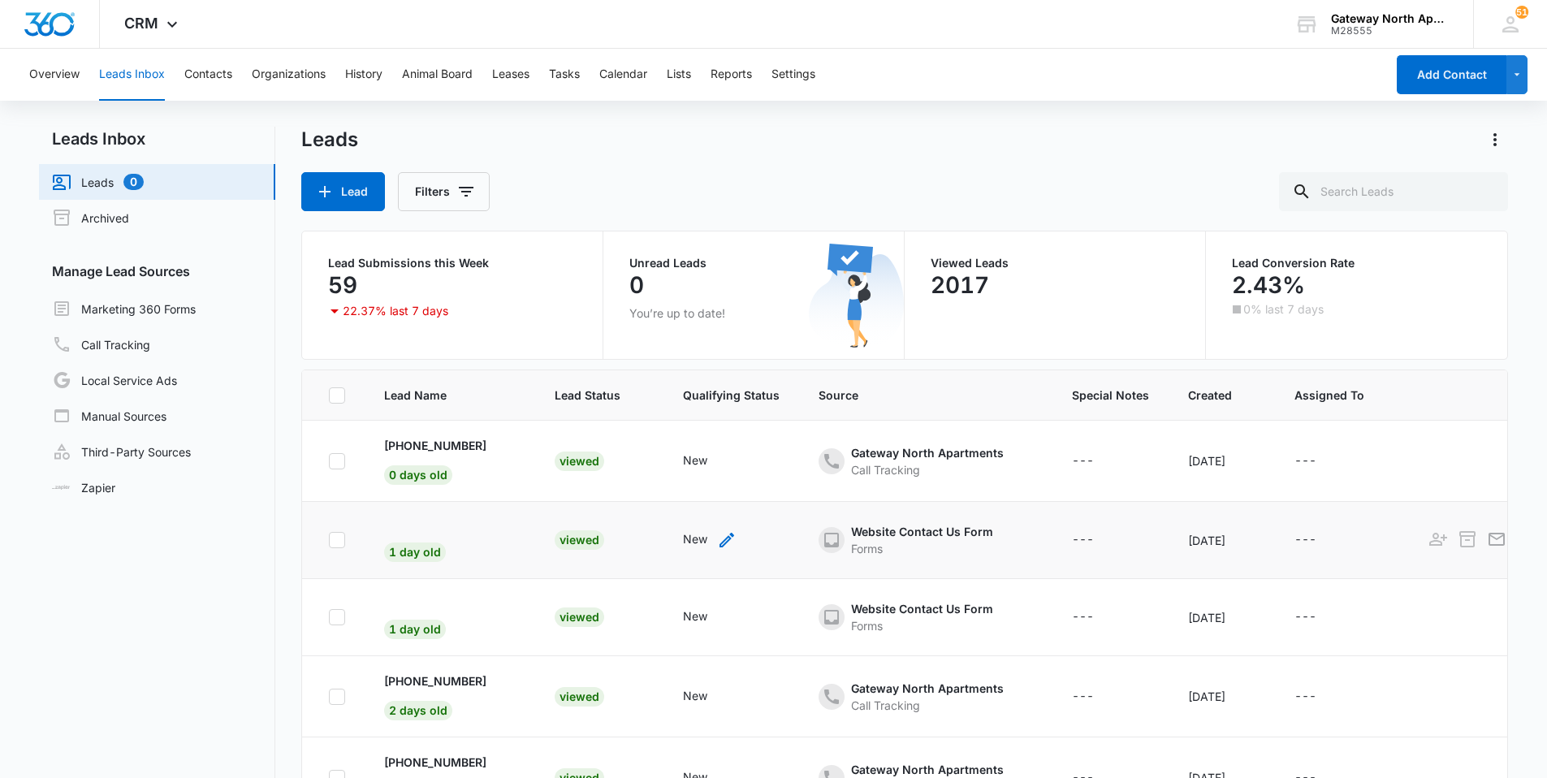
click at [683, 536] on div "New" at bounding box center [695, 538] width 24 height 17
click at [673, 490] on button "Cancel" at bounding box center [664, 487] width 57 height 31
click at [555, 541] on div "Viewed" at bounding box center [580, 539] width 50 height 19
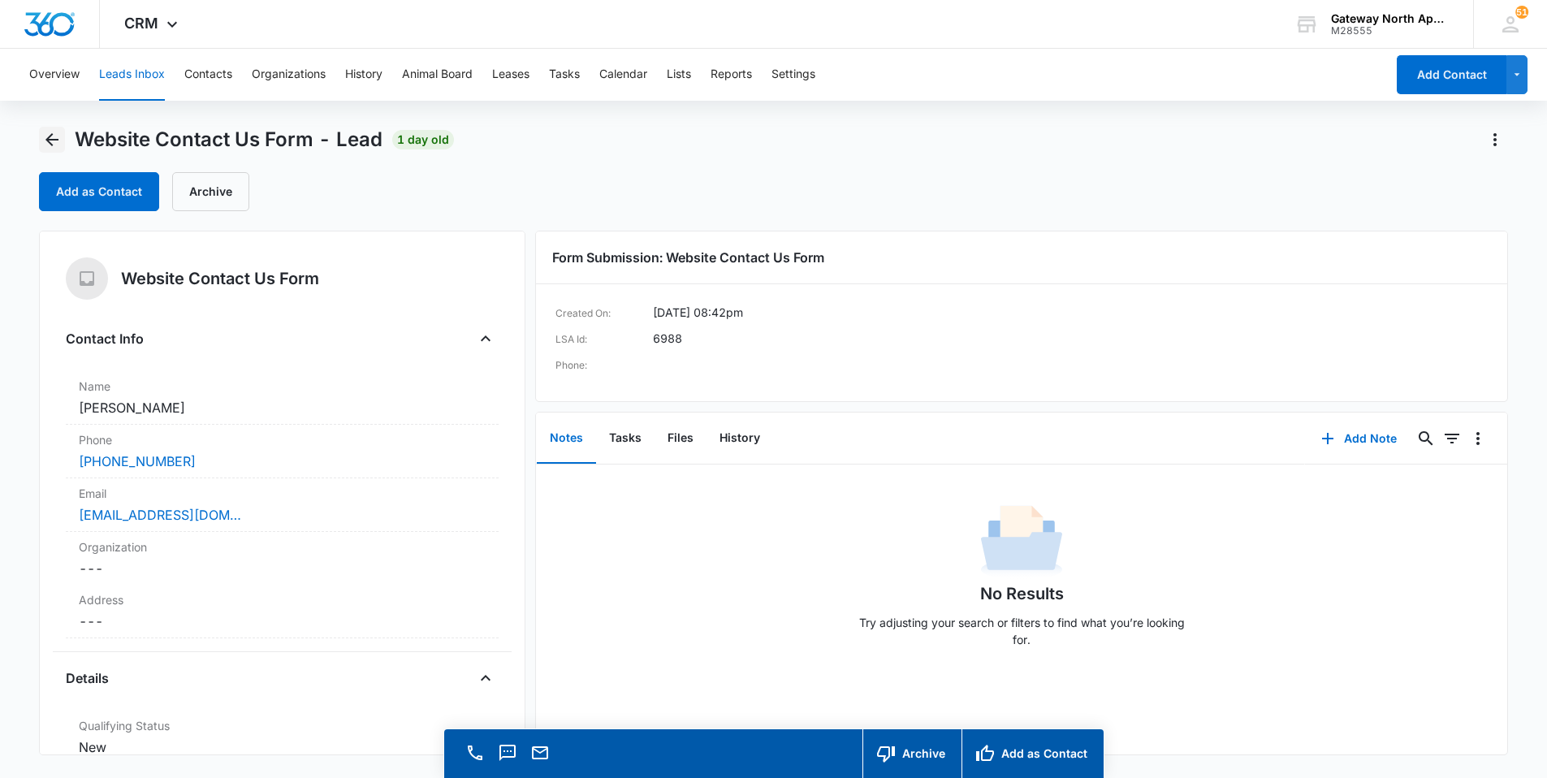
click at [50, 145] on icon "Back" at bounding box center [51, 139] width 19 height 19
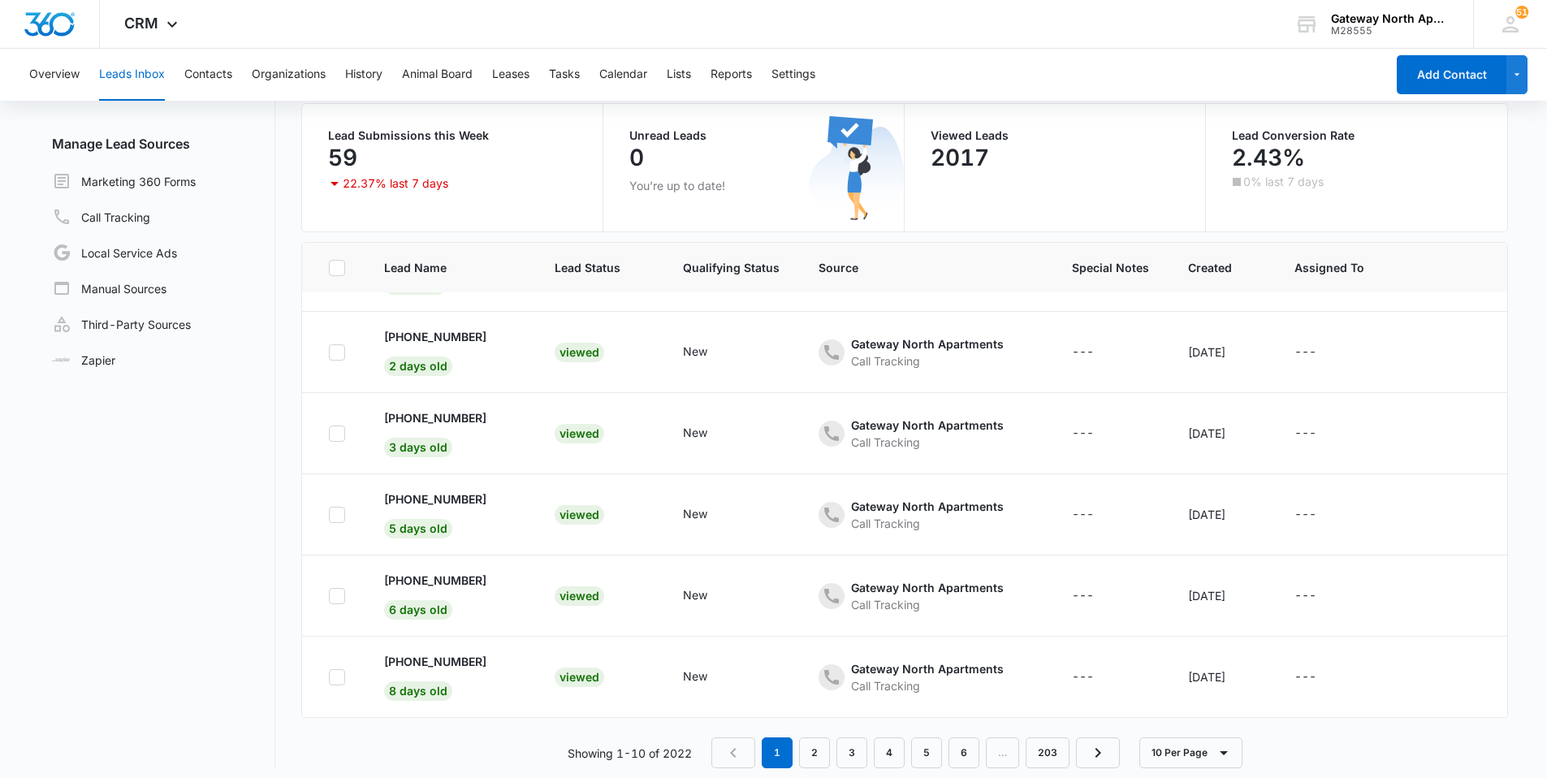
scroll to position [137, 0]
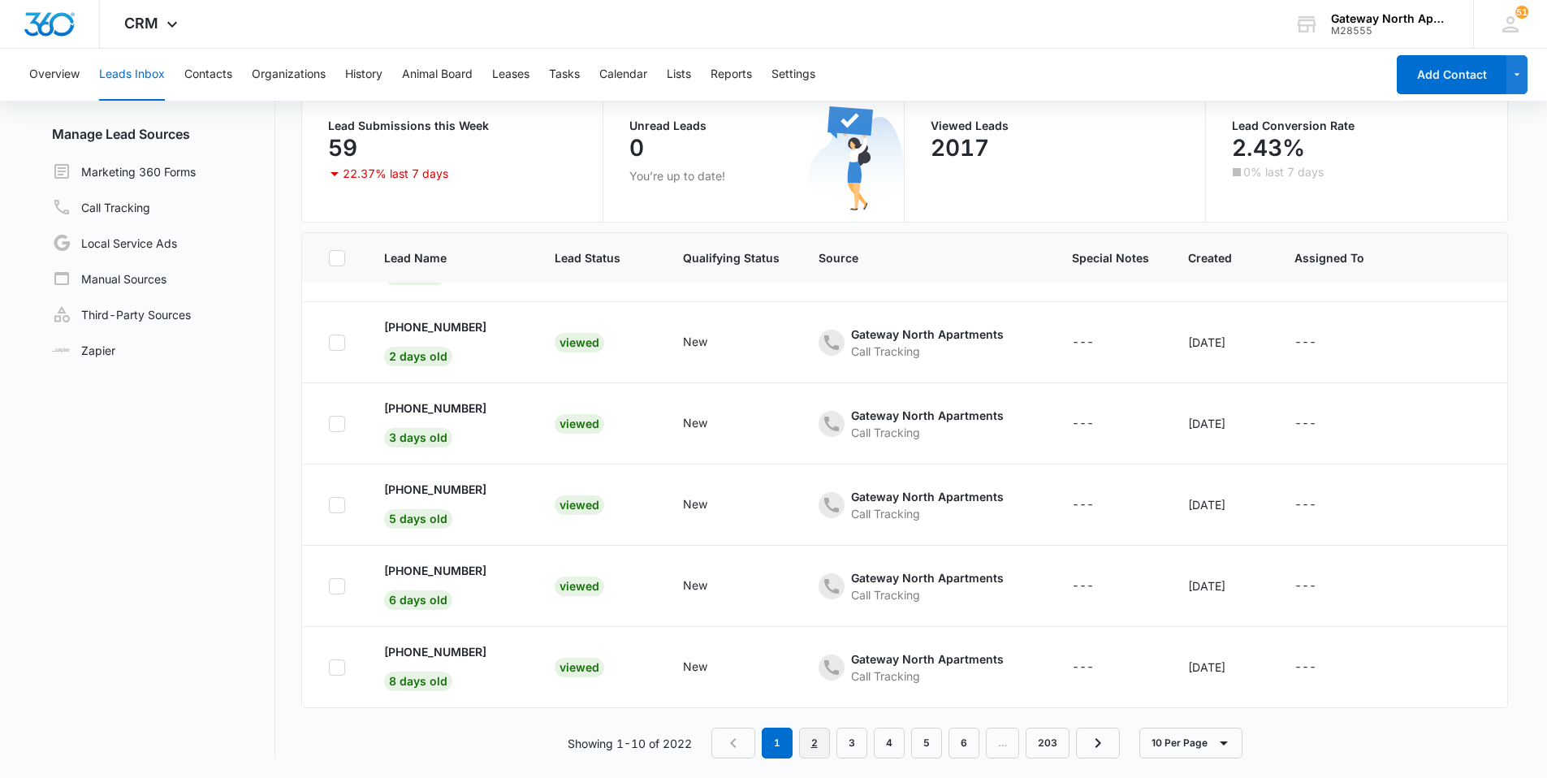
click at [816, 741] on link "2" at bounding box center [814, 743] width 31 height 31
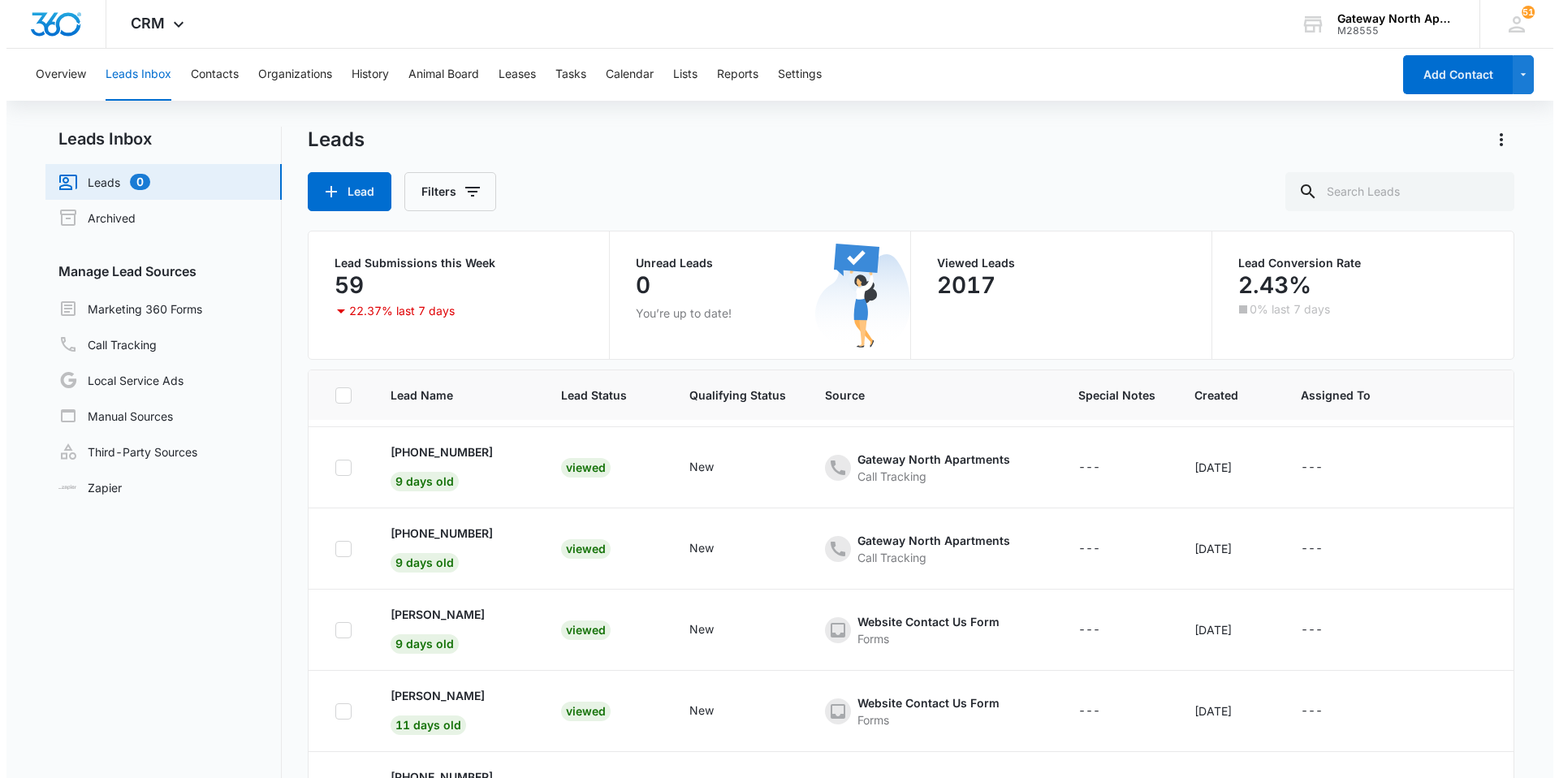
scroll to position [162, 0]
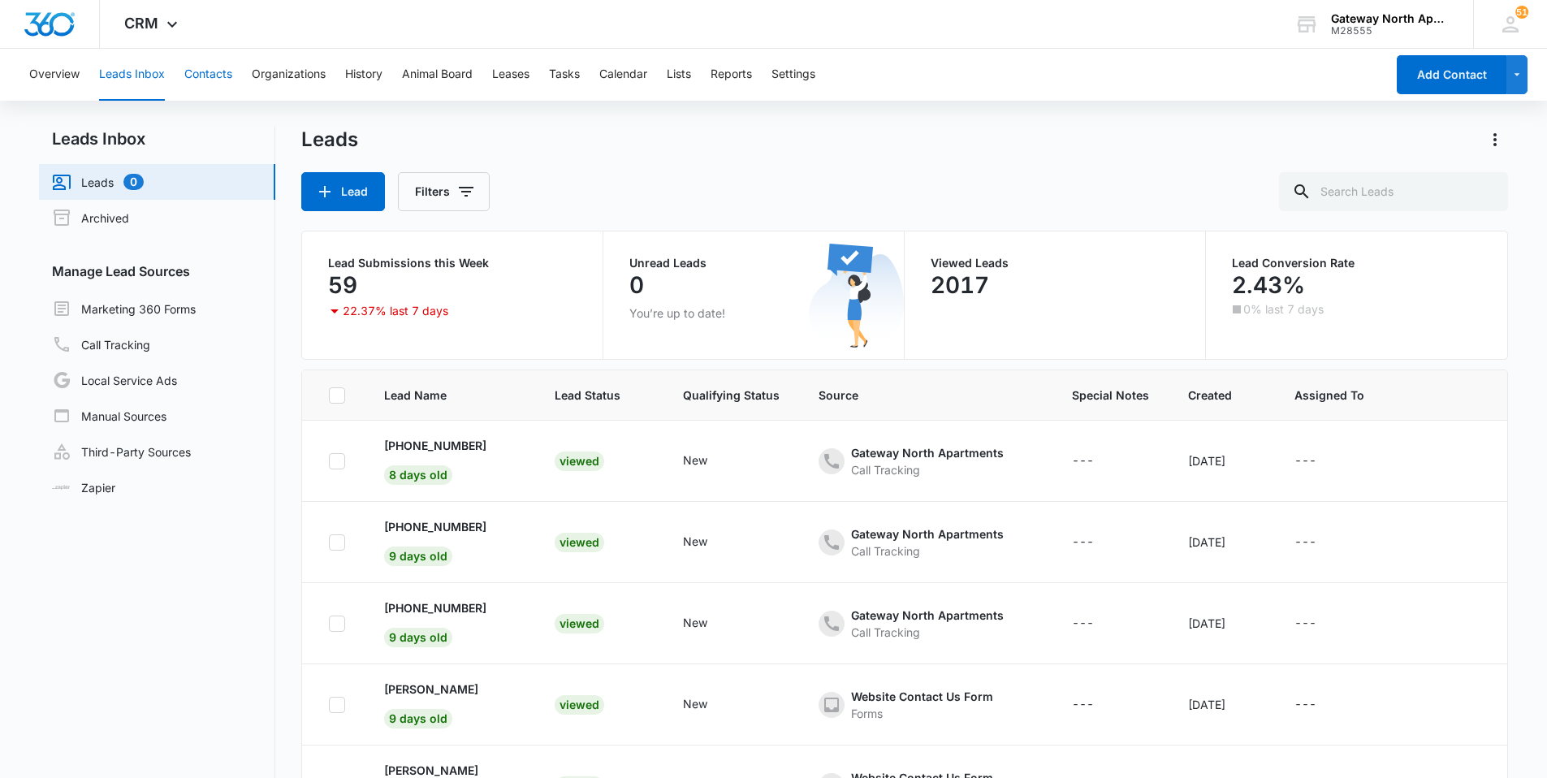
click at [205, 69] on button "Contacts" at bounding box center [208, 75] width 48 height 52
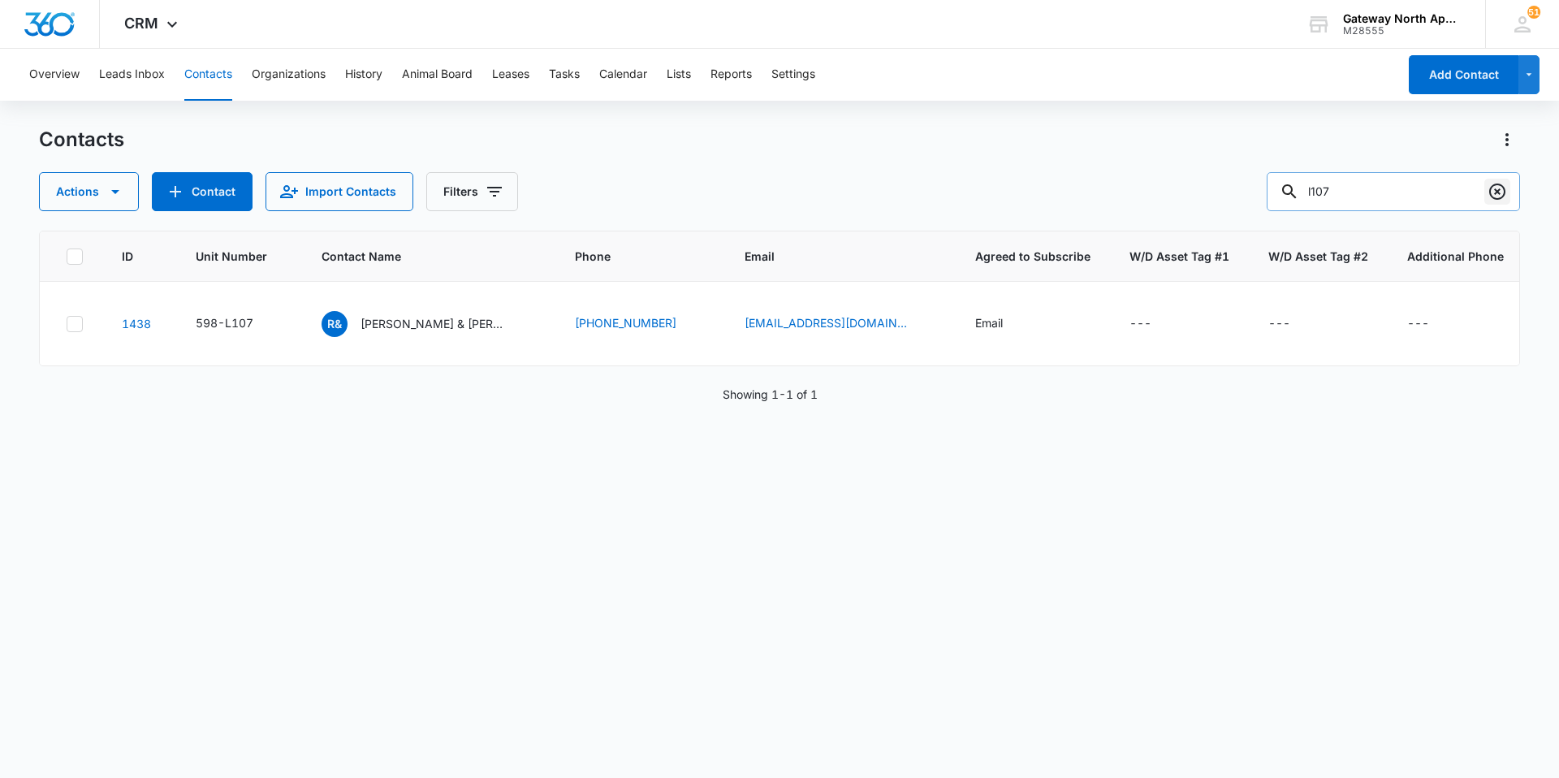
click at [1495, 196] on icon "Clear" at bounding box center [1497, 191] width 19 height 19
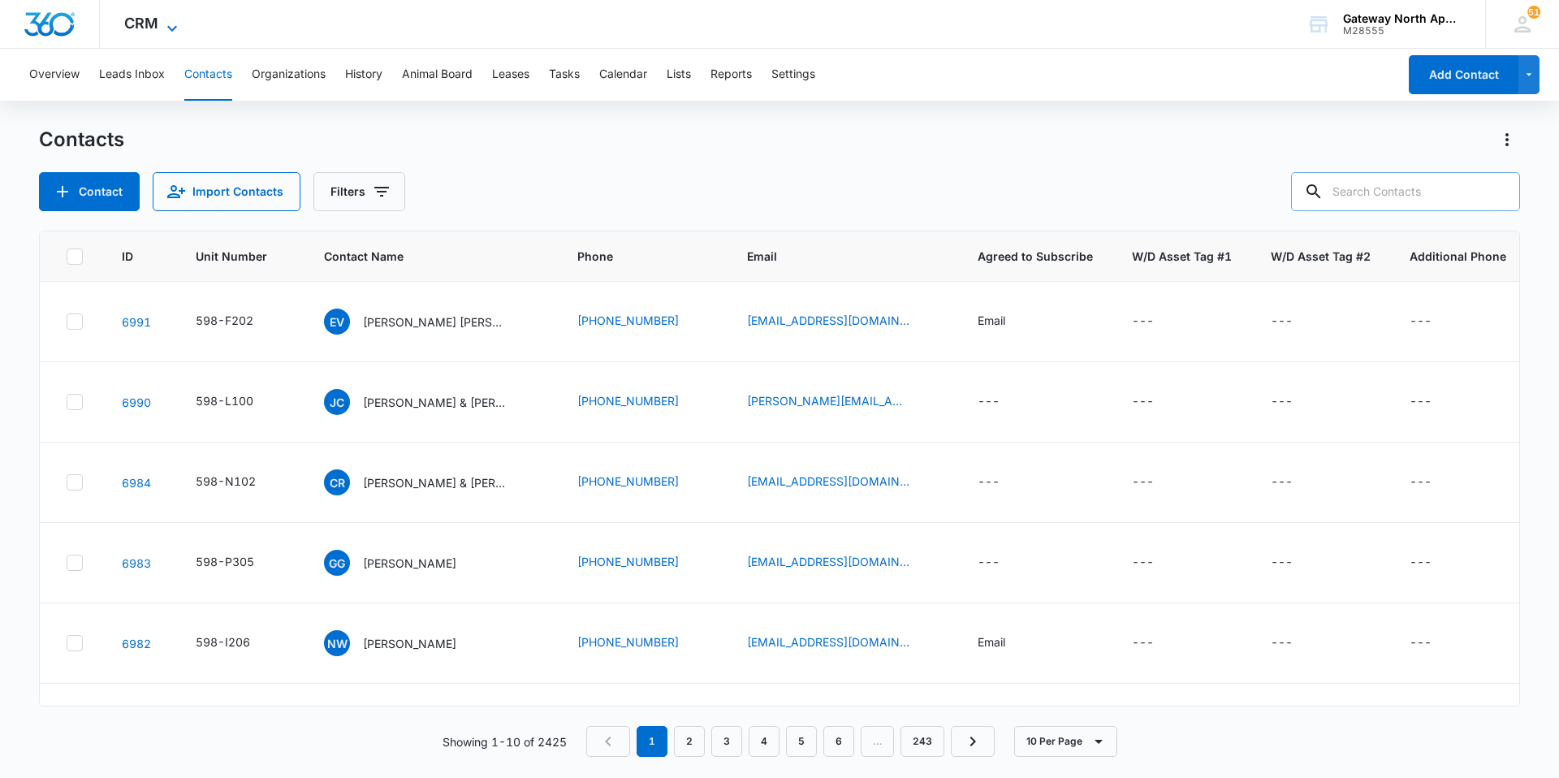
click at [138, 28] on span "CRM" at bounding box center [141, 23] width 34 height 17
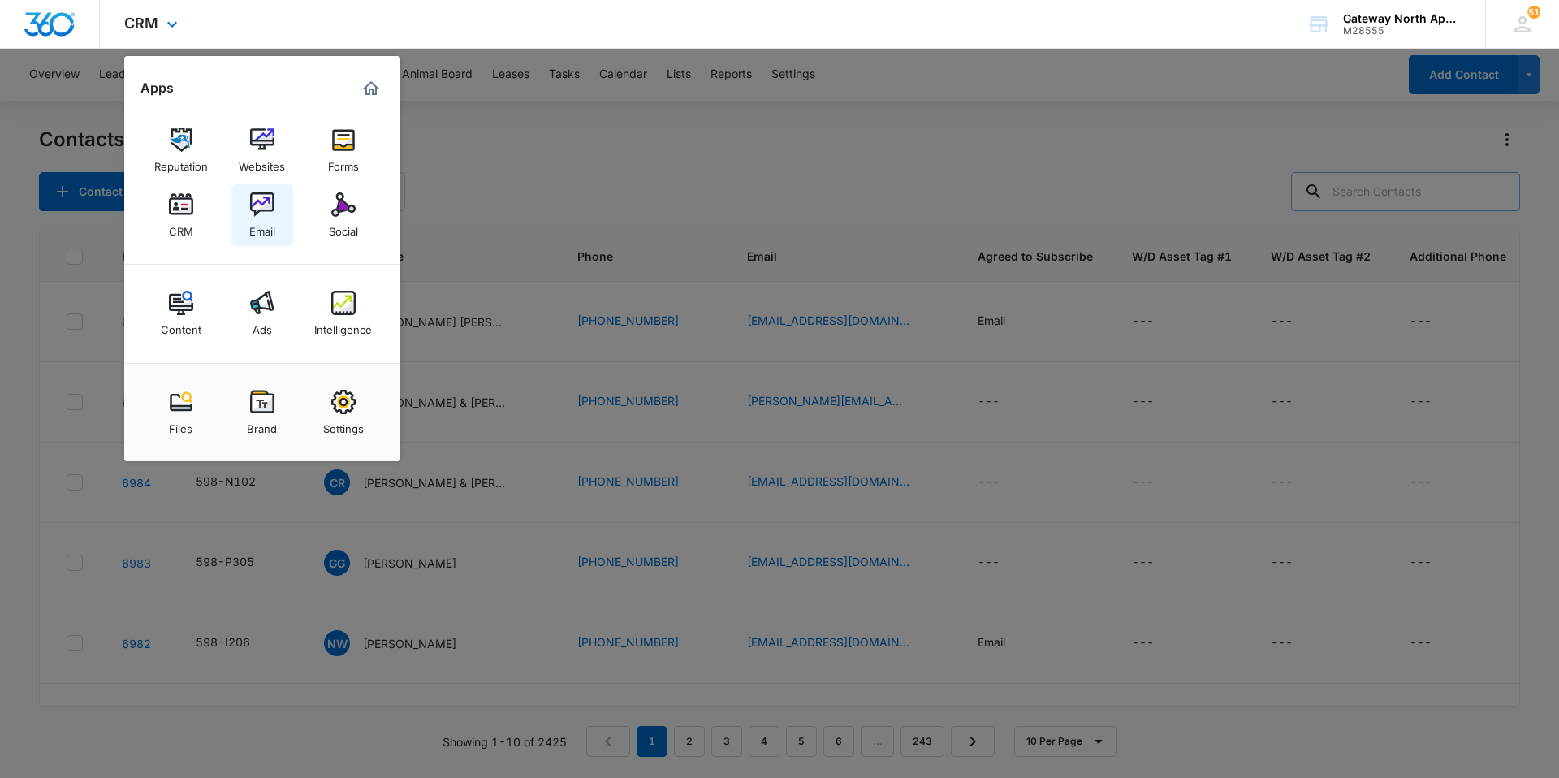
click at [251, 218] on div "Email" at bounding box center [262, 227] width 26 height 21
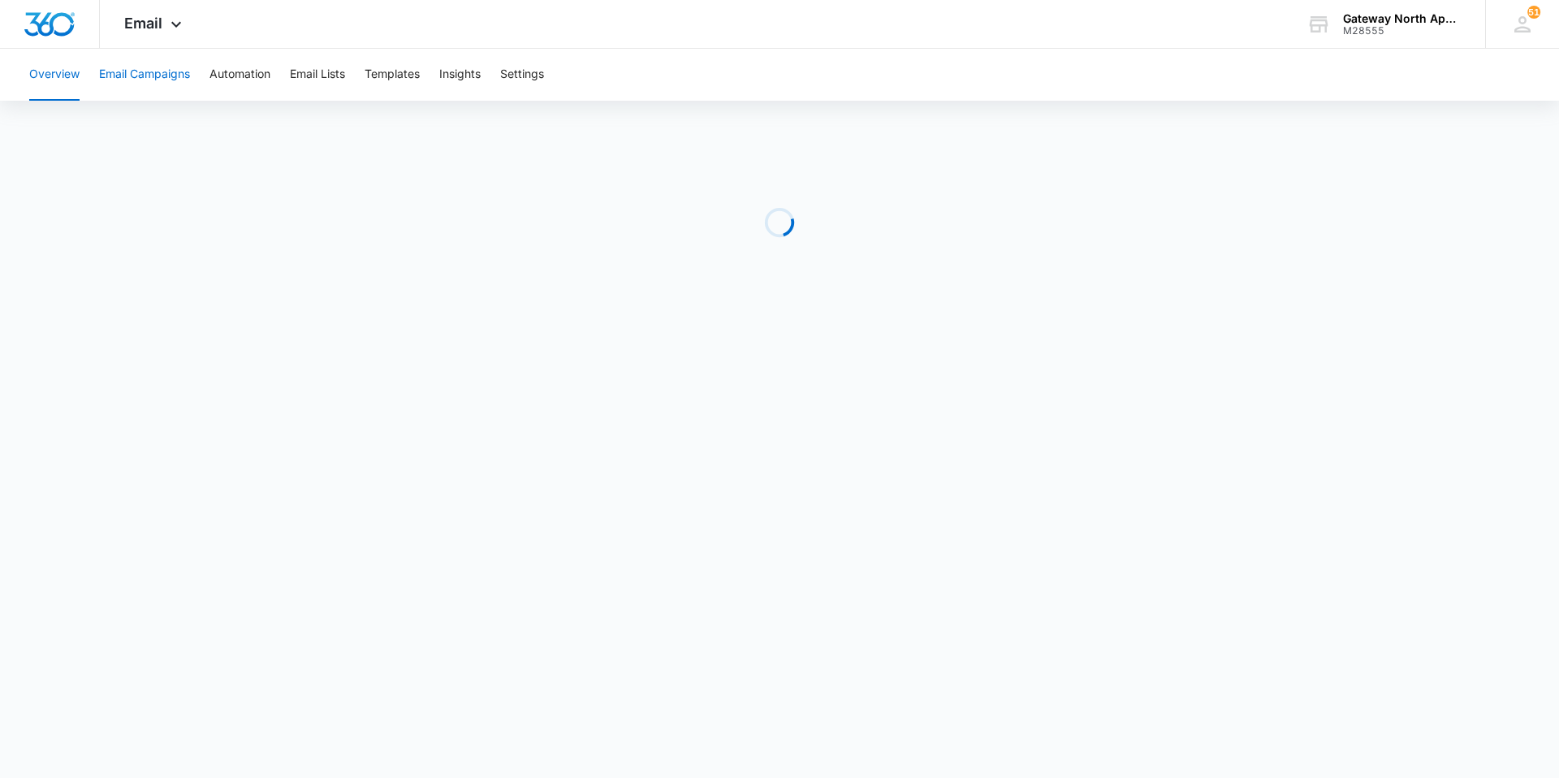
click at [170, 83] on button "Email Campaigns" at bounding box center [144, 75] width 91 height 52
